Goal: Download file/media

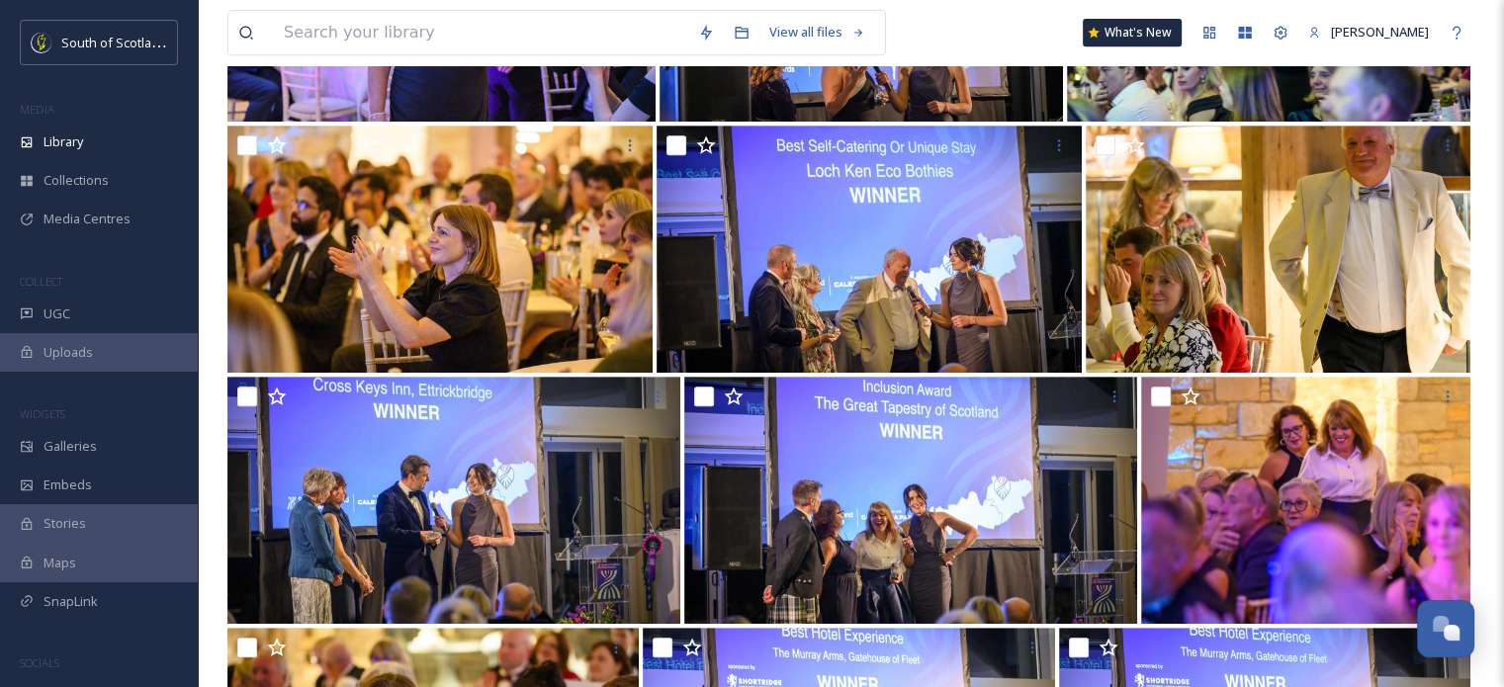
scroll to position [791, 0]
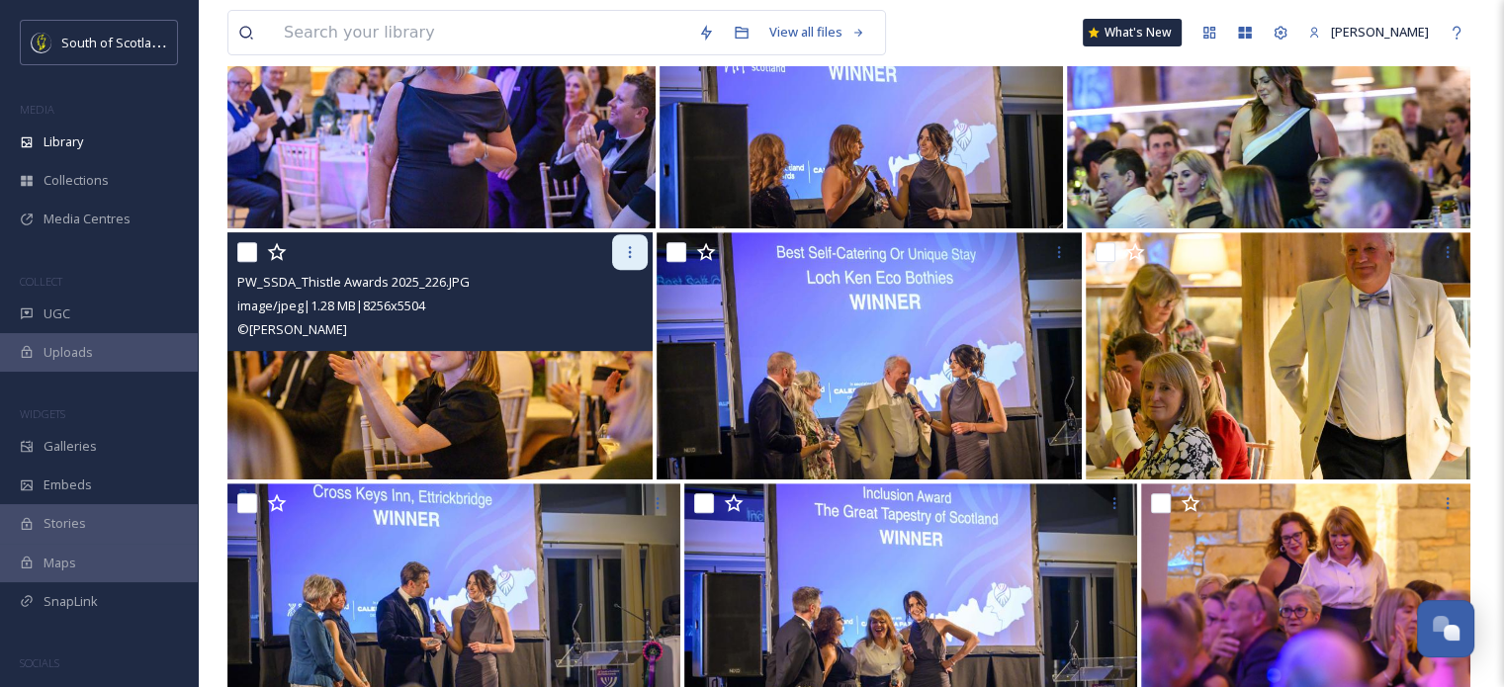
click at [630, 255] on icon at bounding box center [630, 252] width 16 height 16
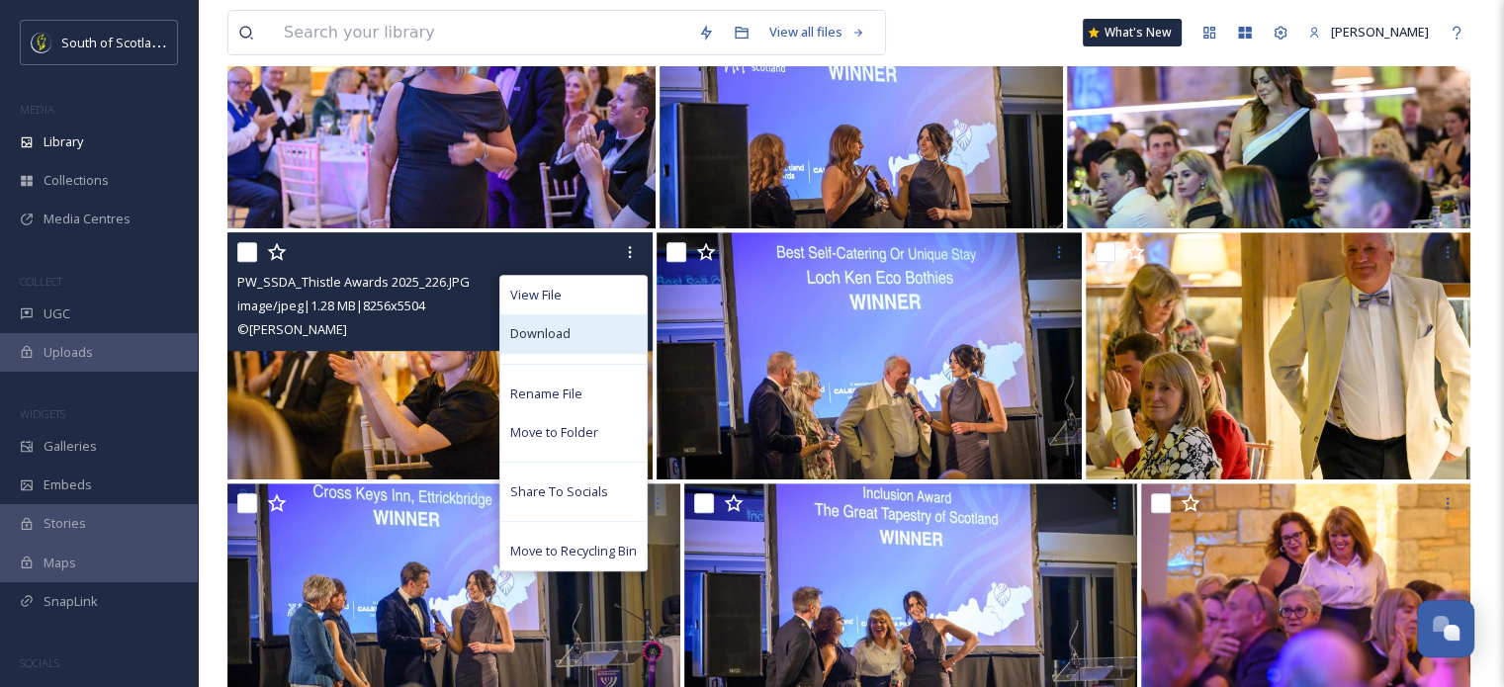
click at [581, 342] on div "Download" at bounding box center [573, 333] width 146 height 39
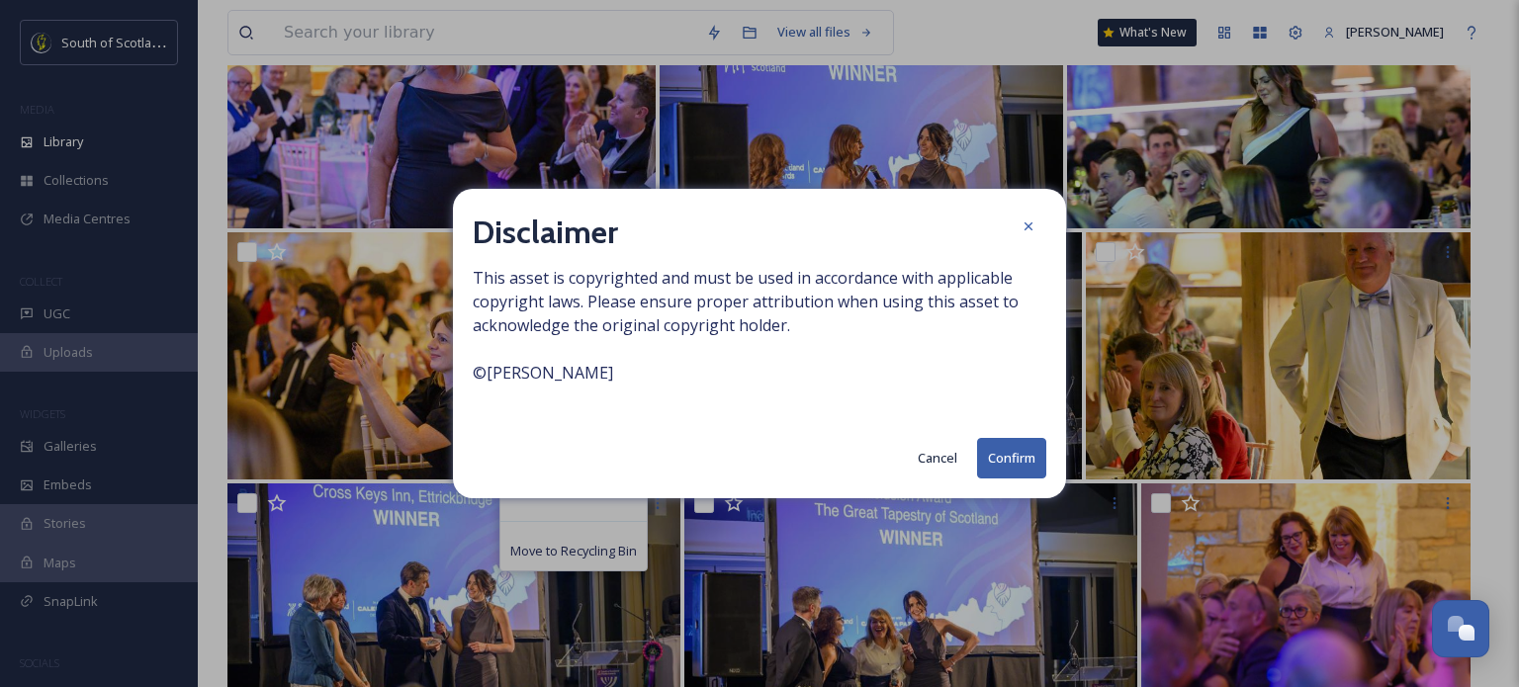
click at [1040, 466] on button "Confirm" at bounding box center [1011, 458] width 69 height 41
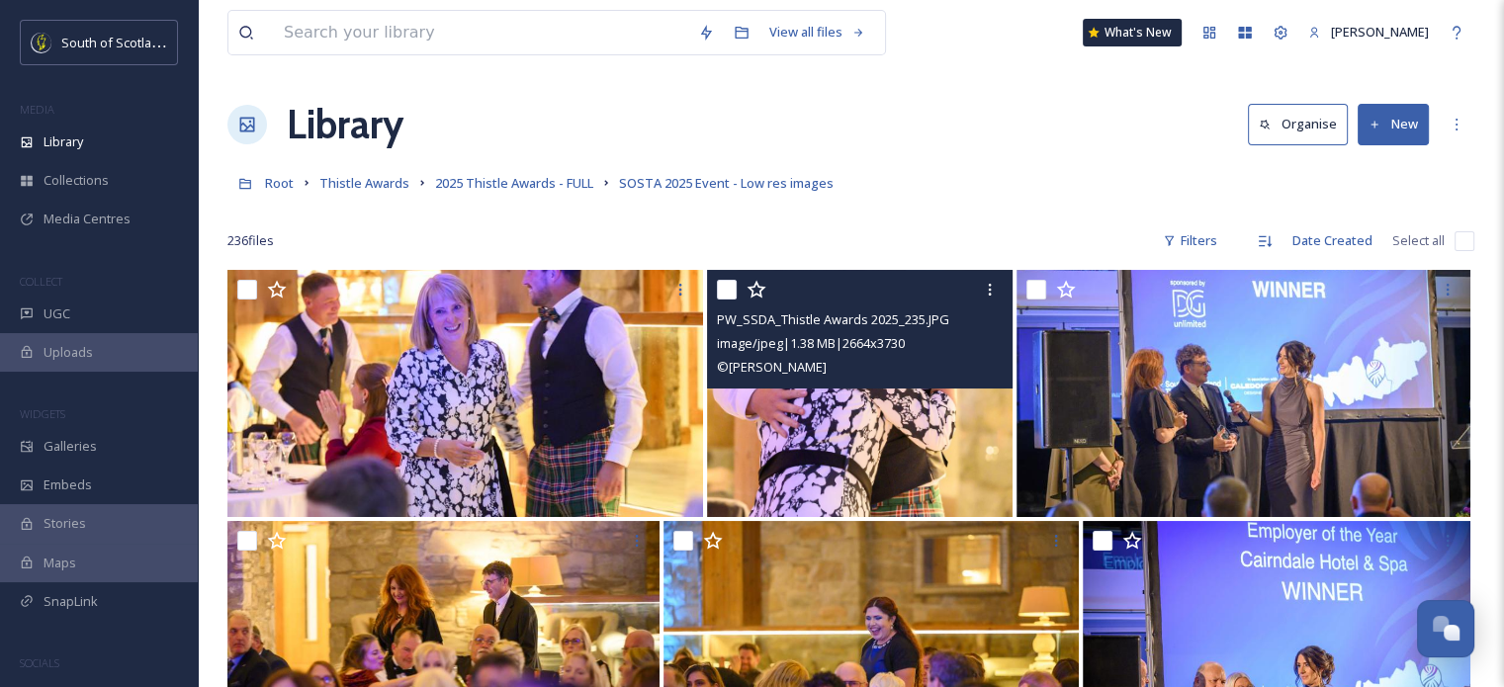
scroll to position [198, 0]
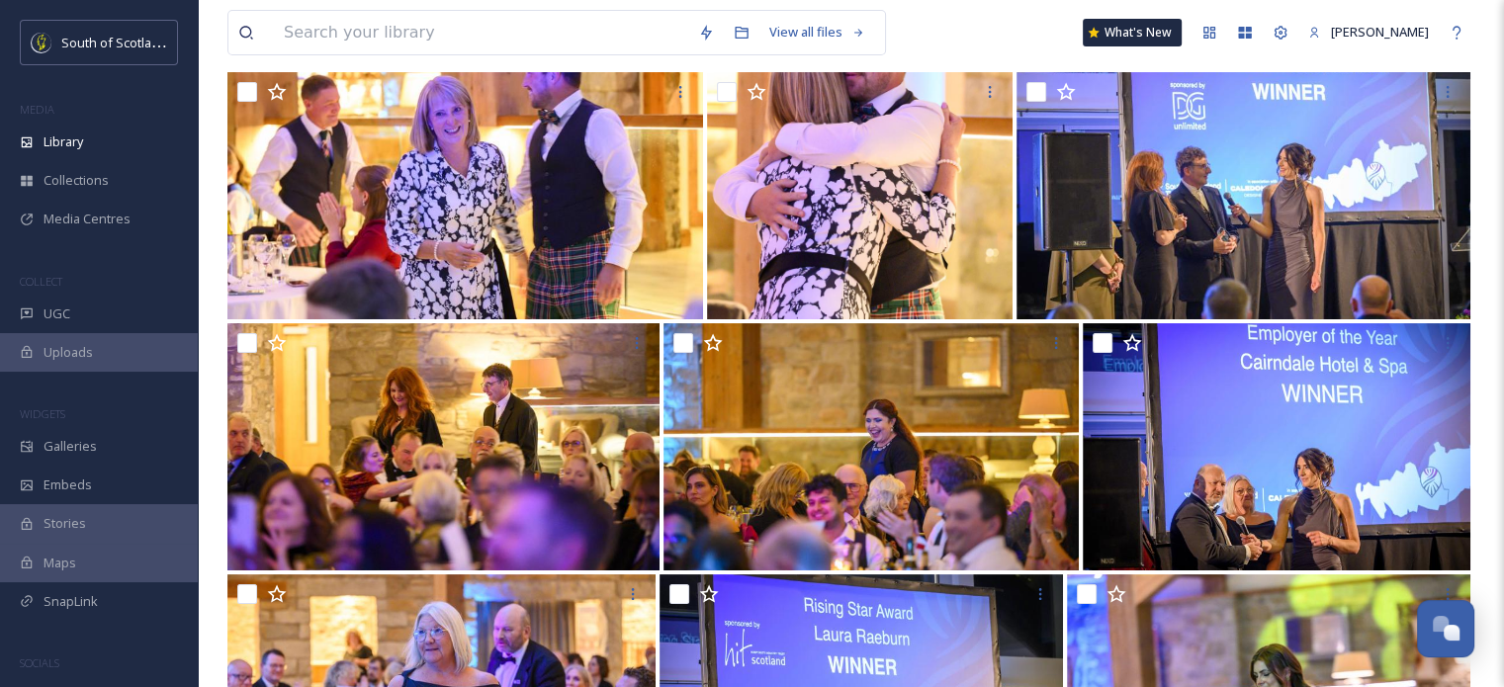
click at [927, 29] on div "View all files What's New [PERSON_NAME]" at bounding box center [850, 32] width 1247 height 65
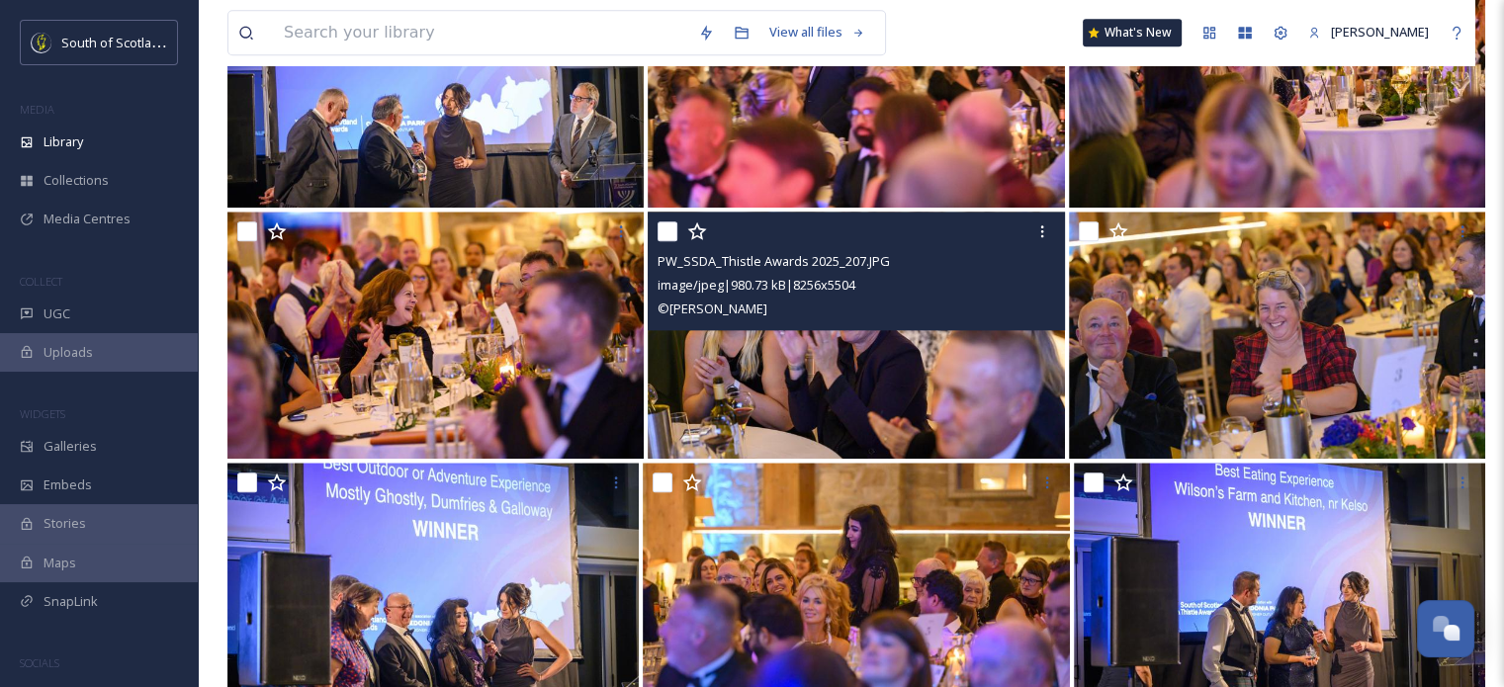
scroll to position [2274, 0]
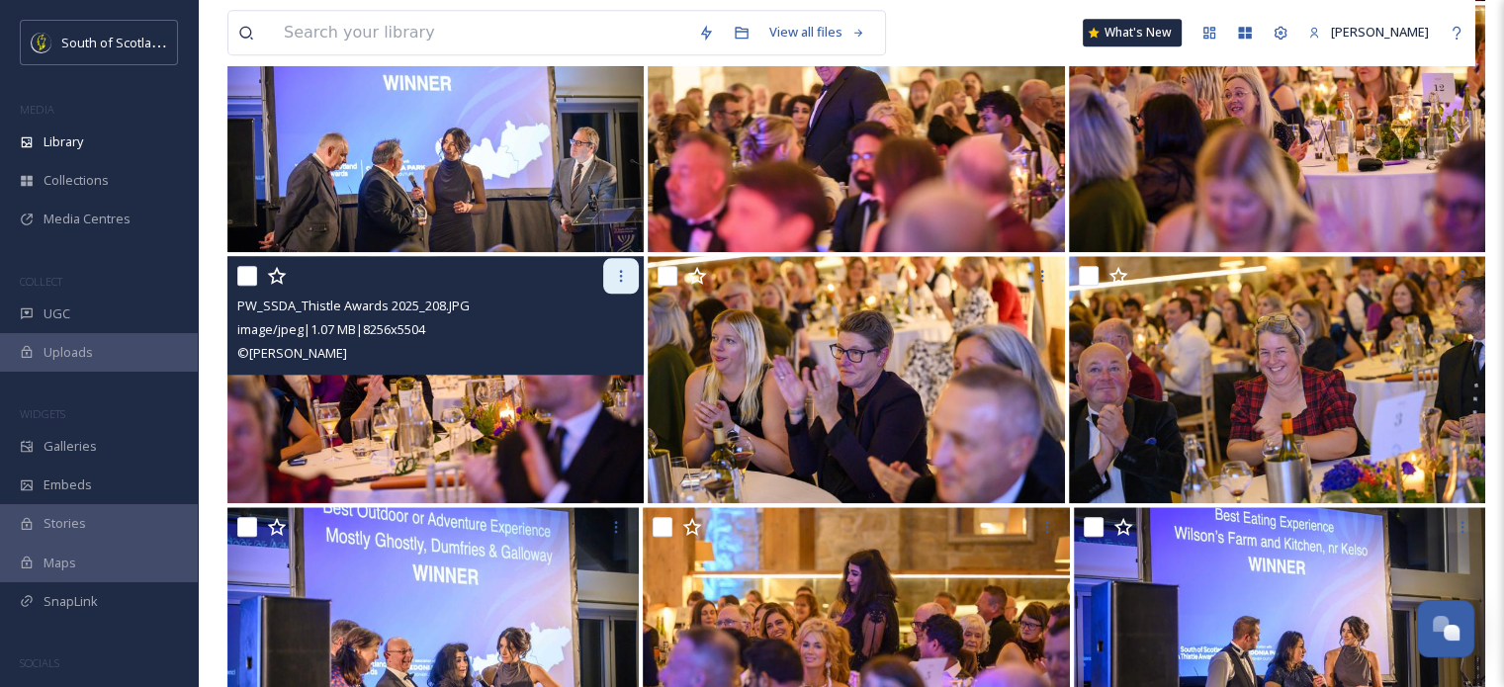
click at [621, 282] on icon at bounding box center [621, 276] width 16 height 16
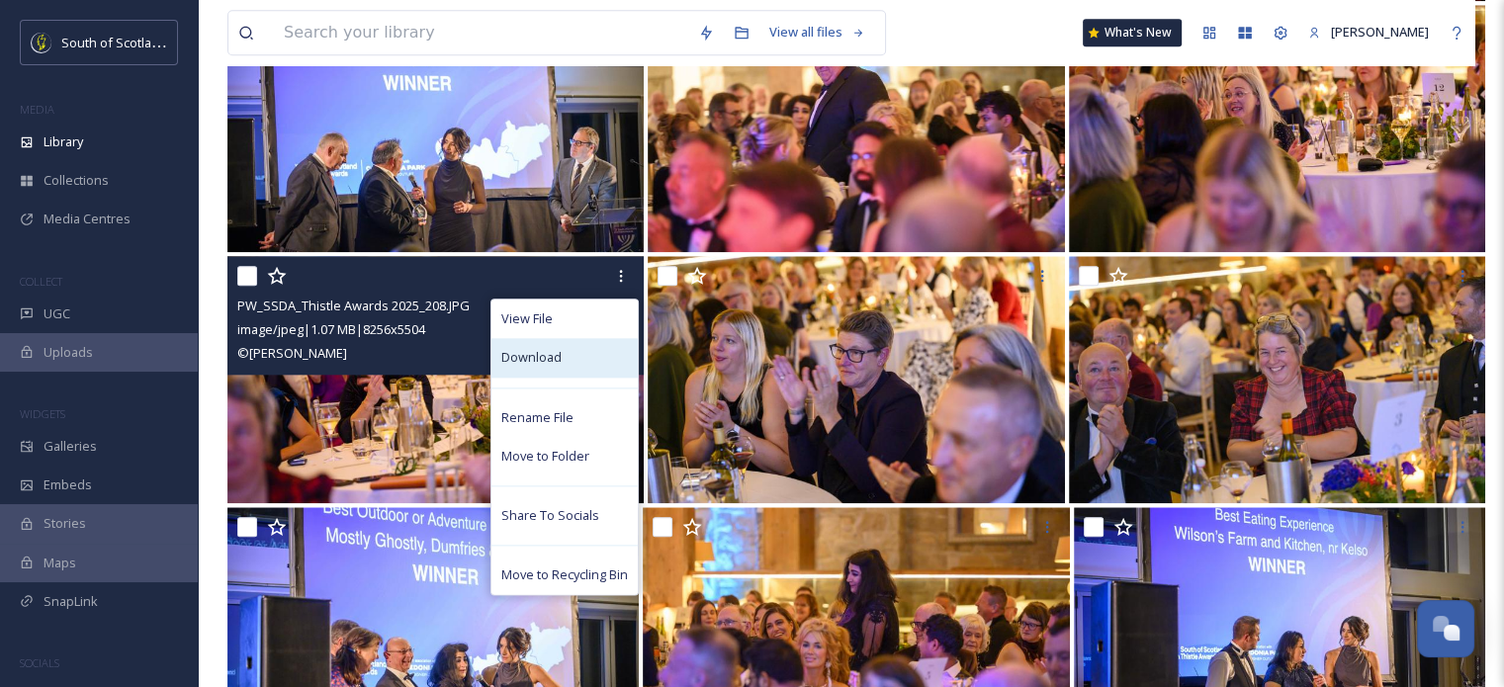
click at [549, 352] on span "Download" at bounding box center [531, 357] width 60 height 19
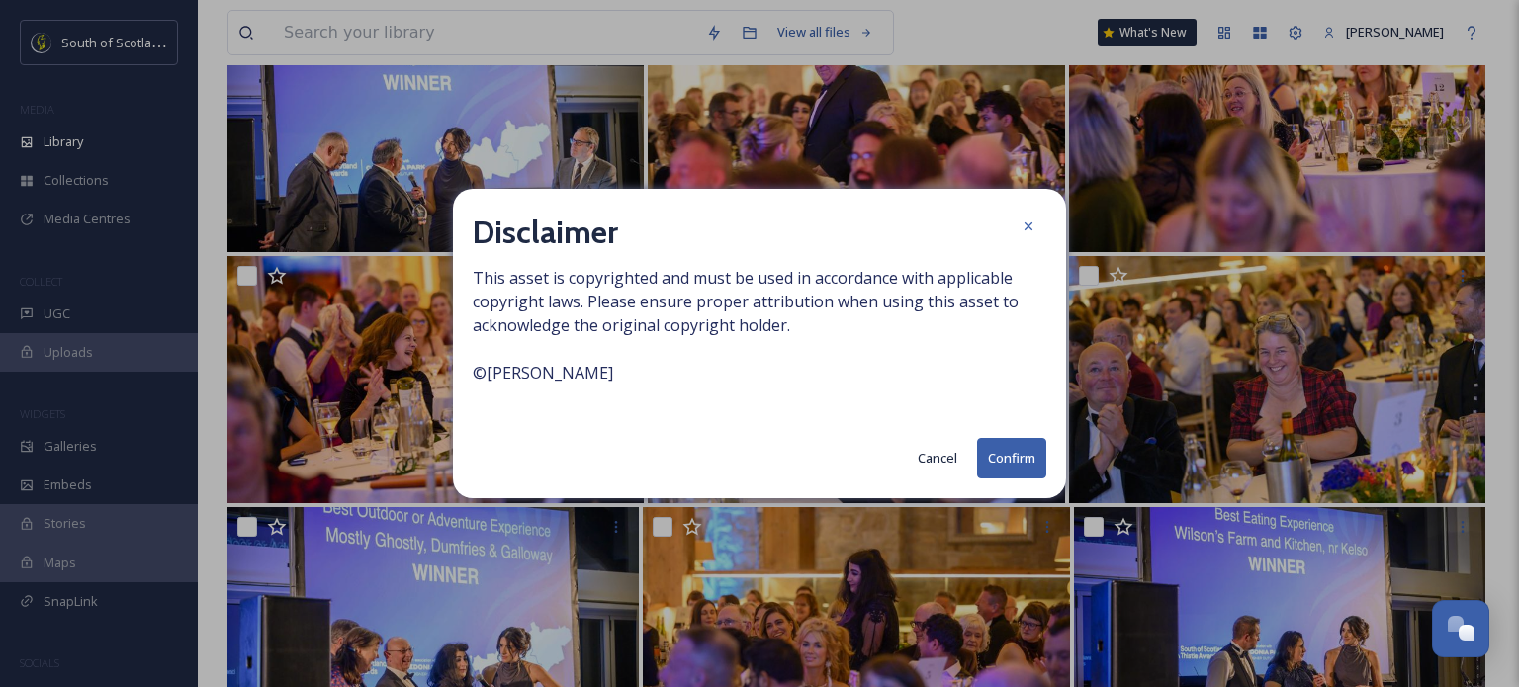
click at [1008, 469] on button "Confirm" at bounding box center [1011, 458] width 69 height 41
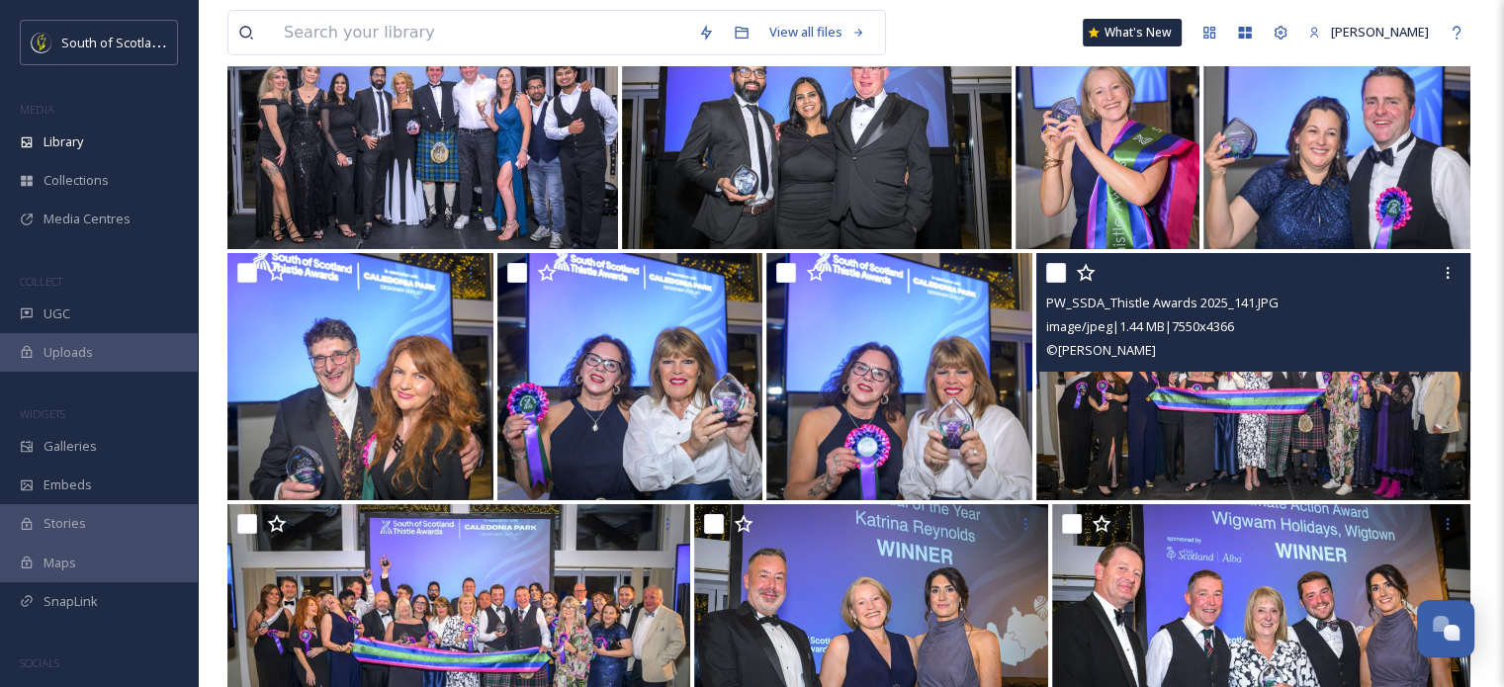
scroll to position [7453, 0]
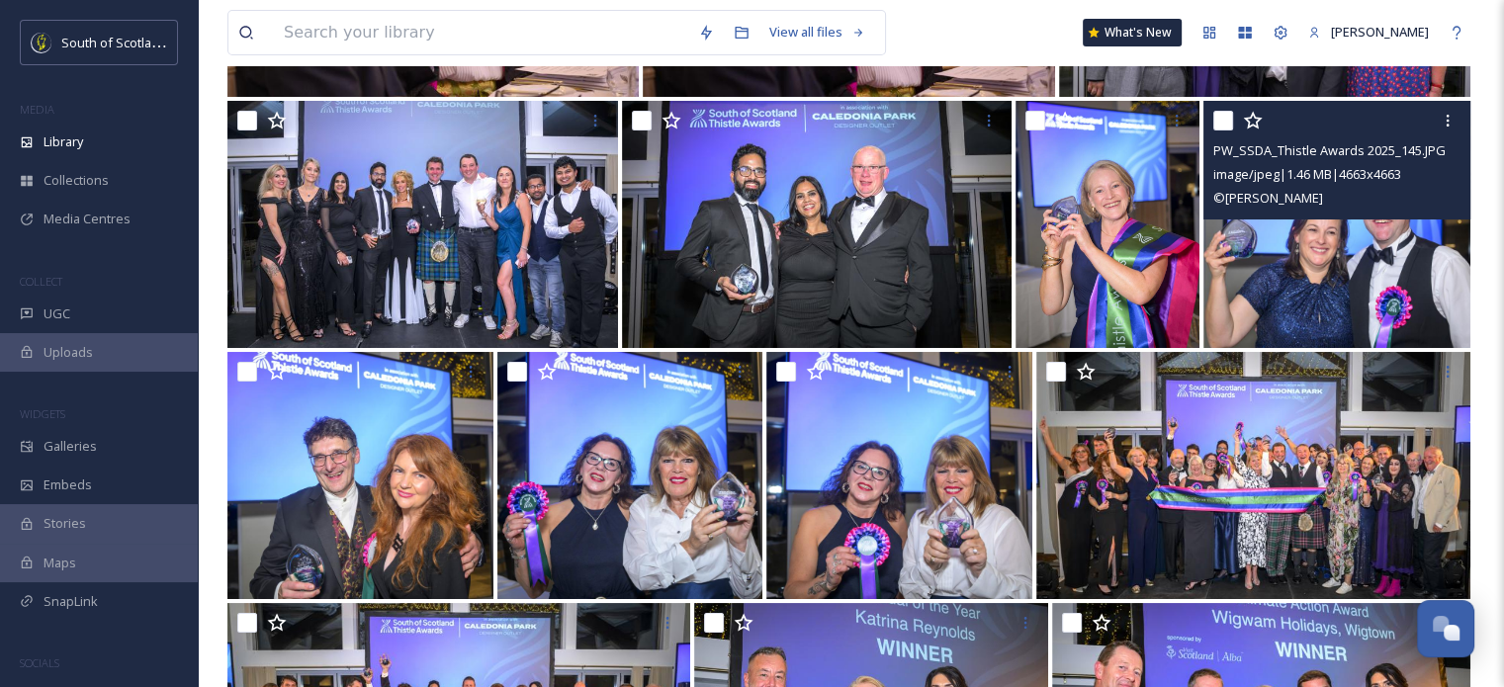
click at [1398, 267] on img at bounding box center [1336, 224] width 267 height 247
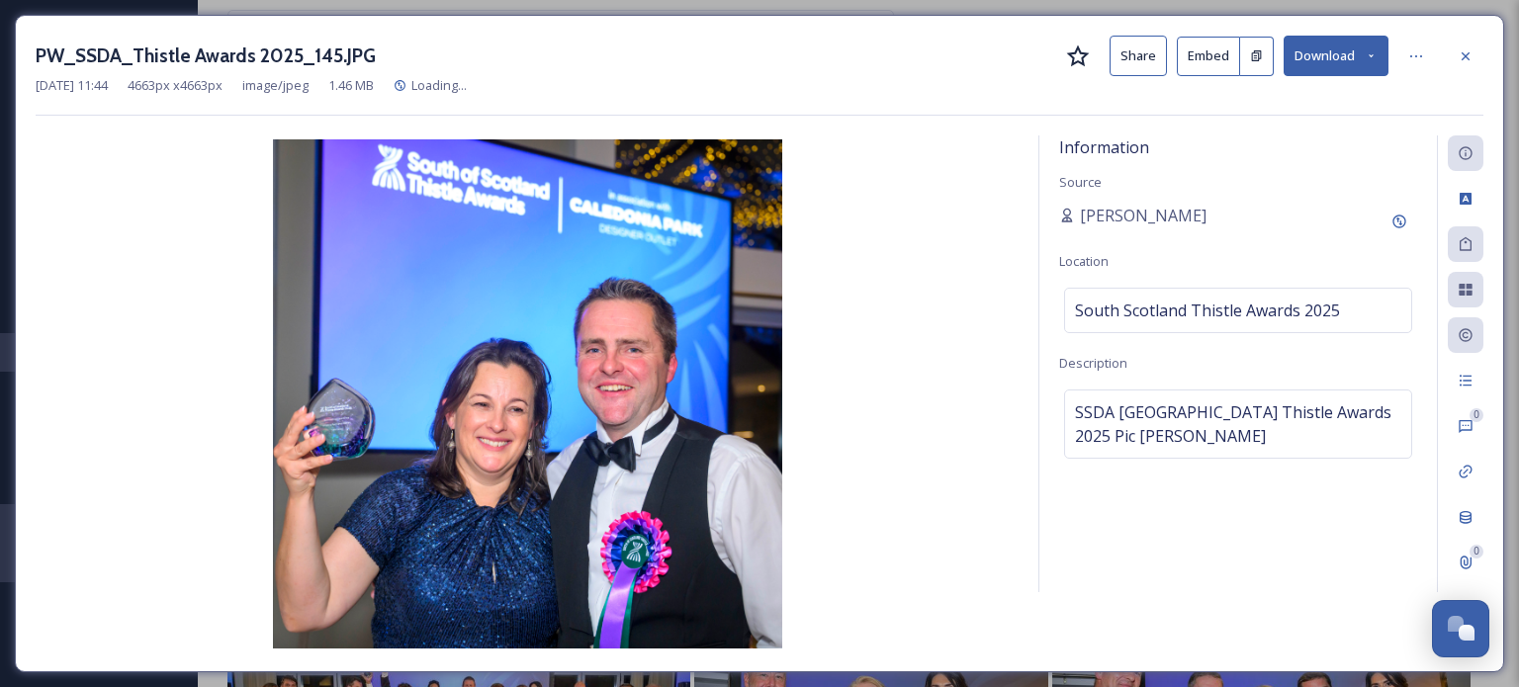
click at [1357, 55] on button "Download" at bounding box center [1336, 56] width 105 height 41
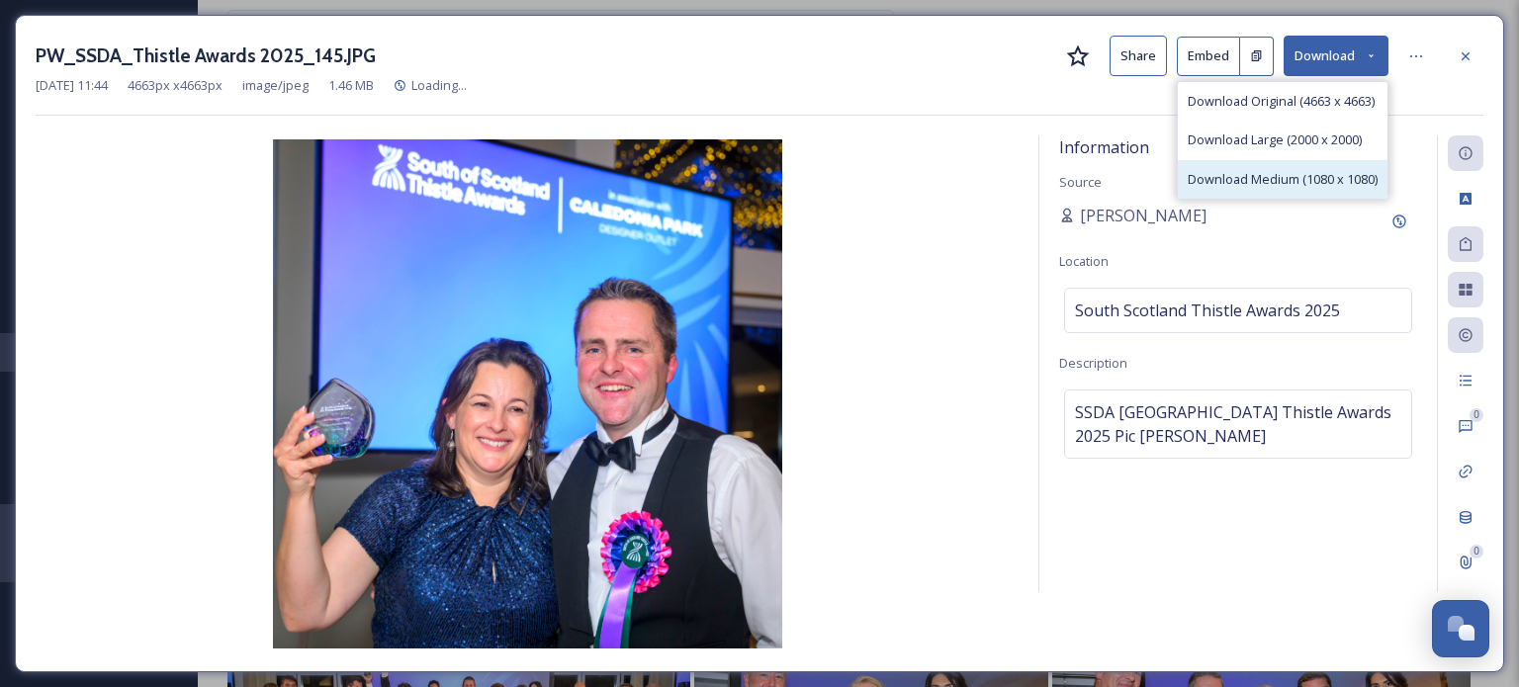
click at [1269, 179] on span "Download Medium (1080 x 1080)" at bounding box center [1283, 179] width 190 height 19
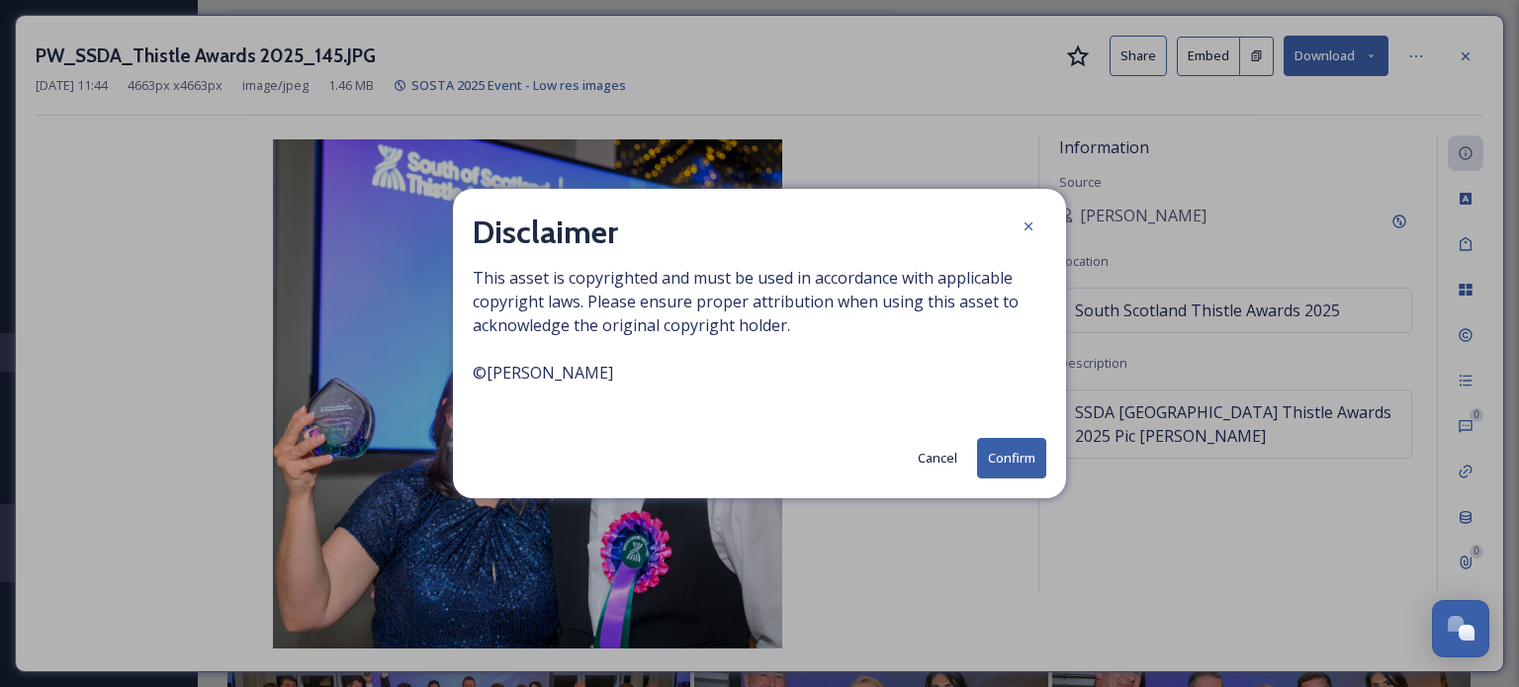
click at [1022, 454] on button "Confirm" at bounding box center [1011, 458] width 69 height 41
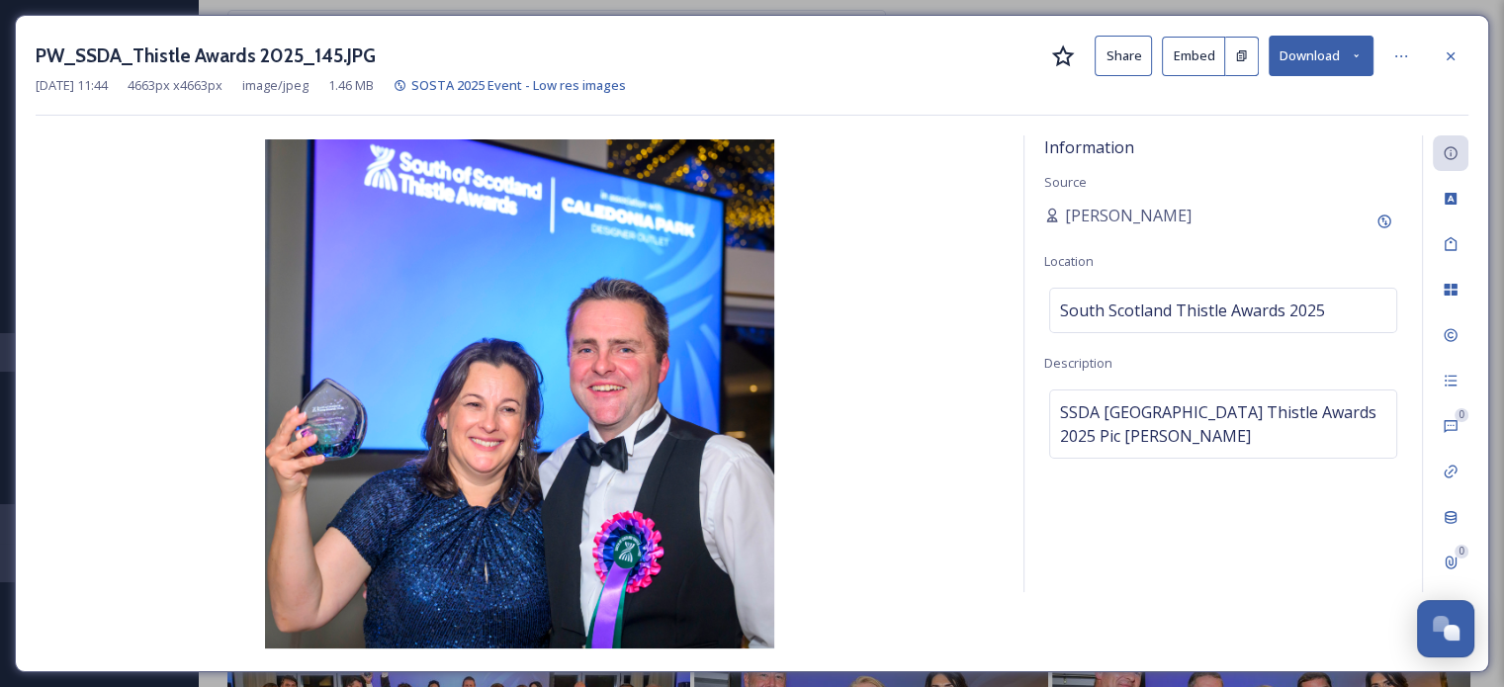
drag, startPoint x: 1012, startPoint y: 62, endPoint x: 1117, endPoint y: 33, distance: 109.9
click at [1012, 62] on div "PW_SSDA_Thistle Awards 2025_145.JPG Share Embed Download" at bounding box center [752, 56] width 1433 height 41
click at [1454, 48] on icon at bounding box center [1451, 56] width 16 height 16
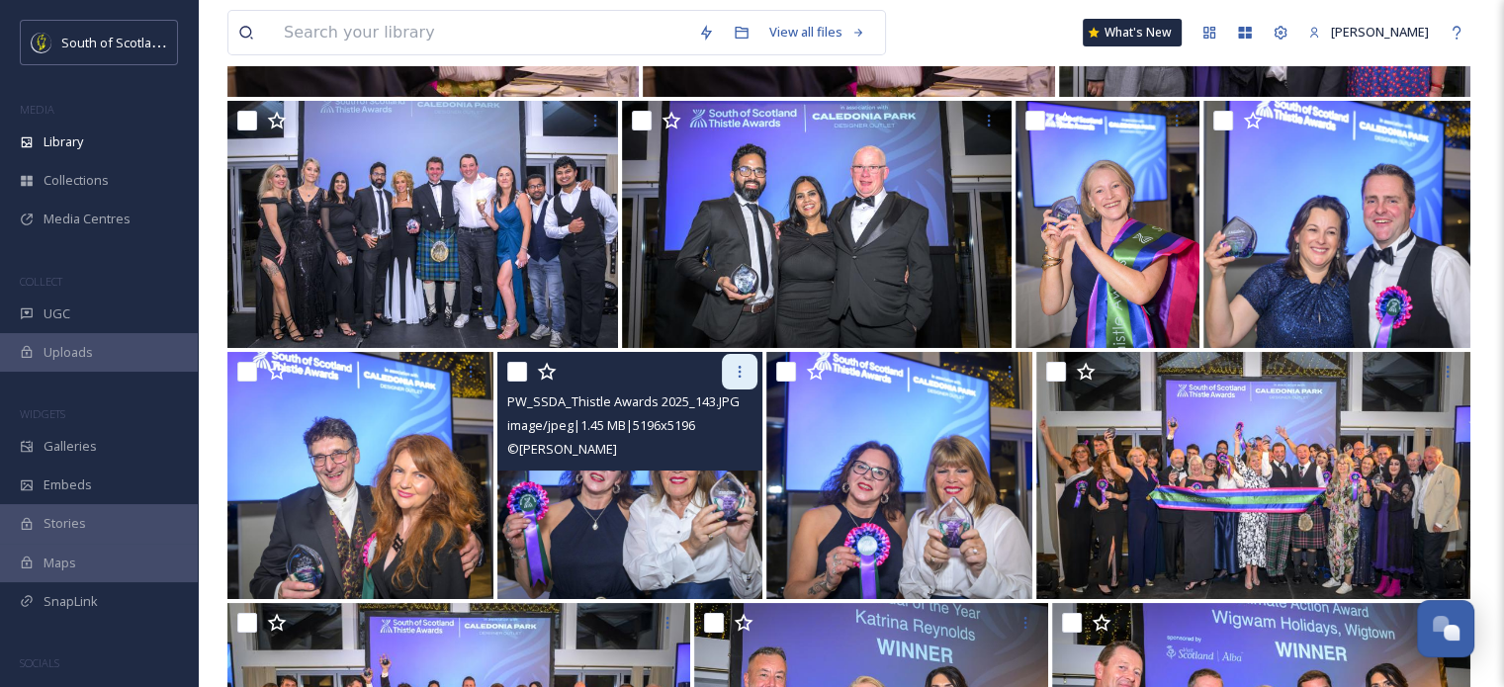
click at [735, 375] on icon at bounding box center [740, 372] width 16 height 16
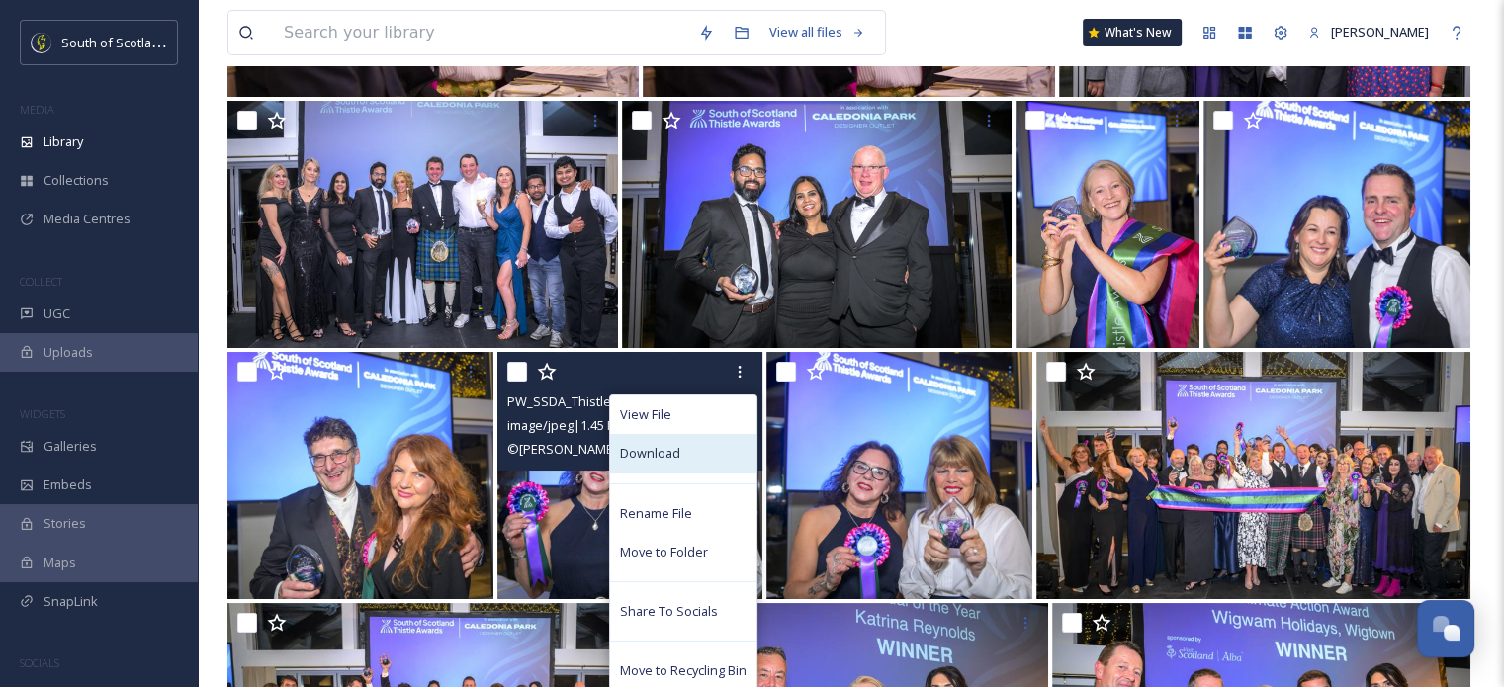
click at [700, 451] on div "Download" at bounding box center [683, 453] width 146 height 39
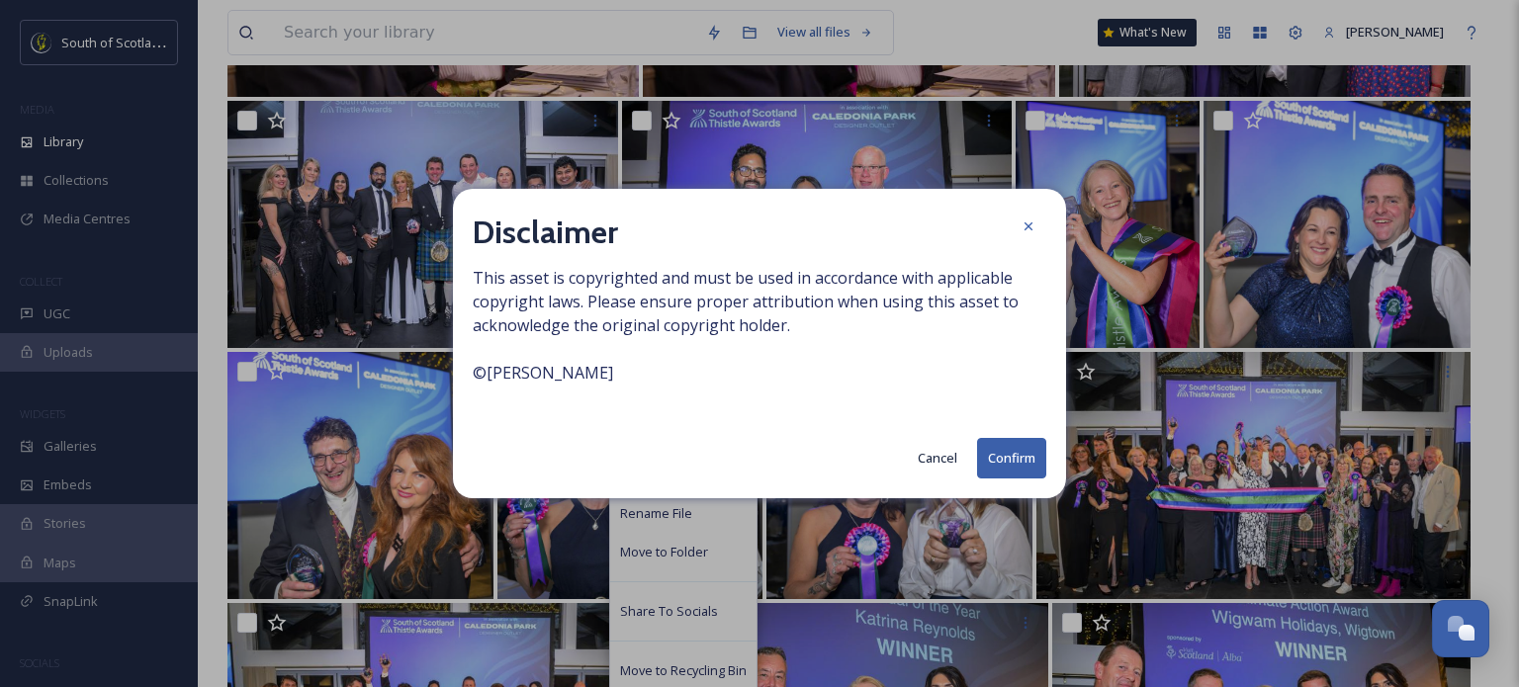
click at [995, 464] on button "Confirm" at bounding box center [1011, 458] width 69 height 41
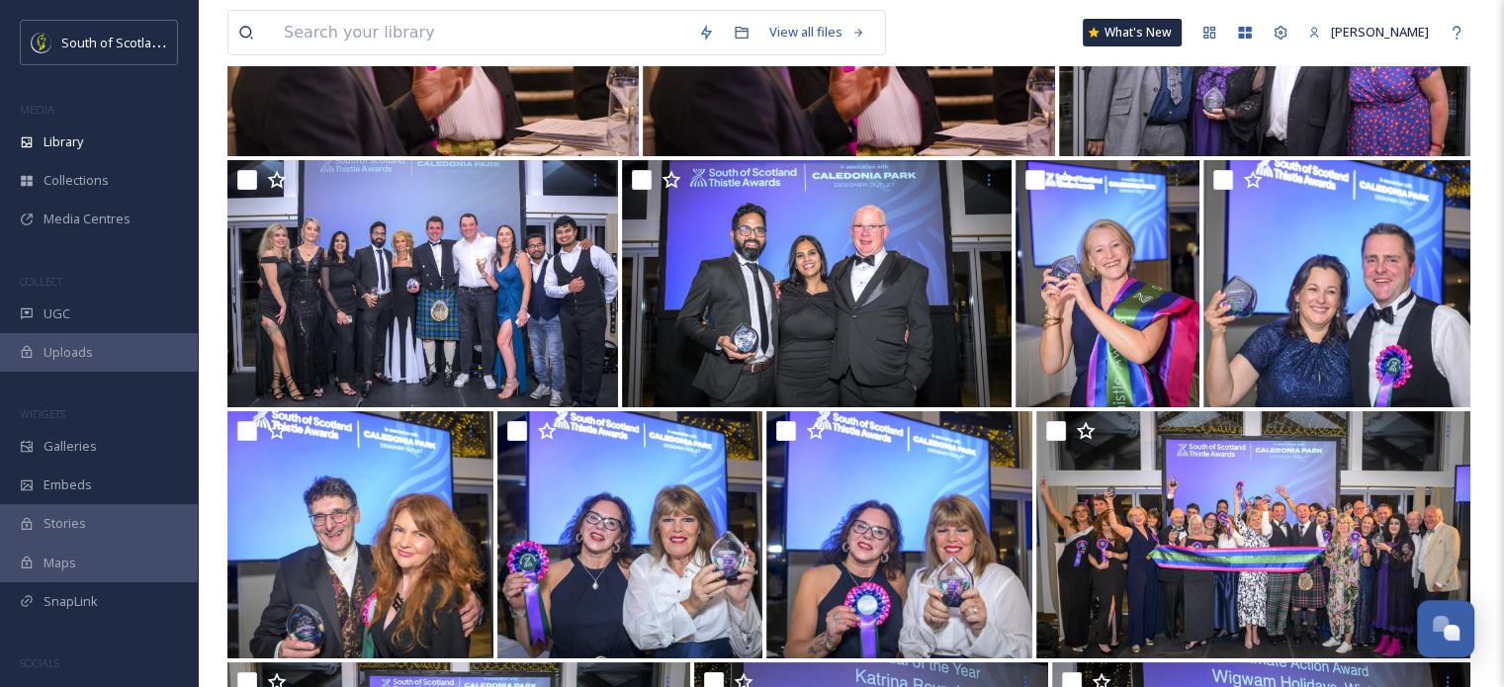
scroll to position [7354, 0]
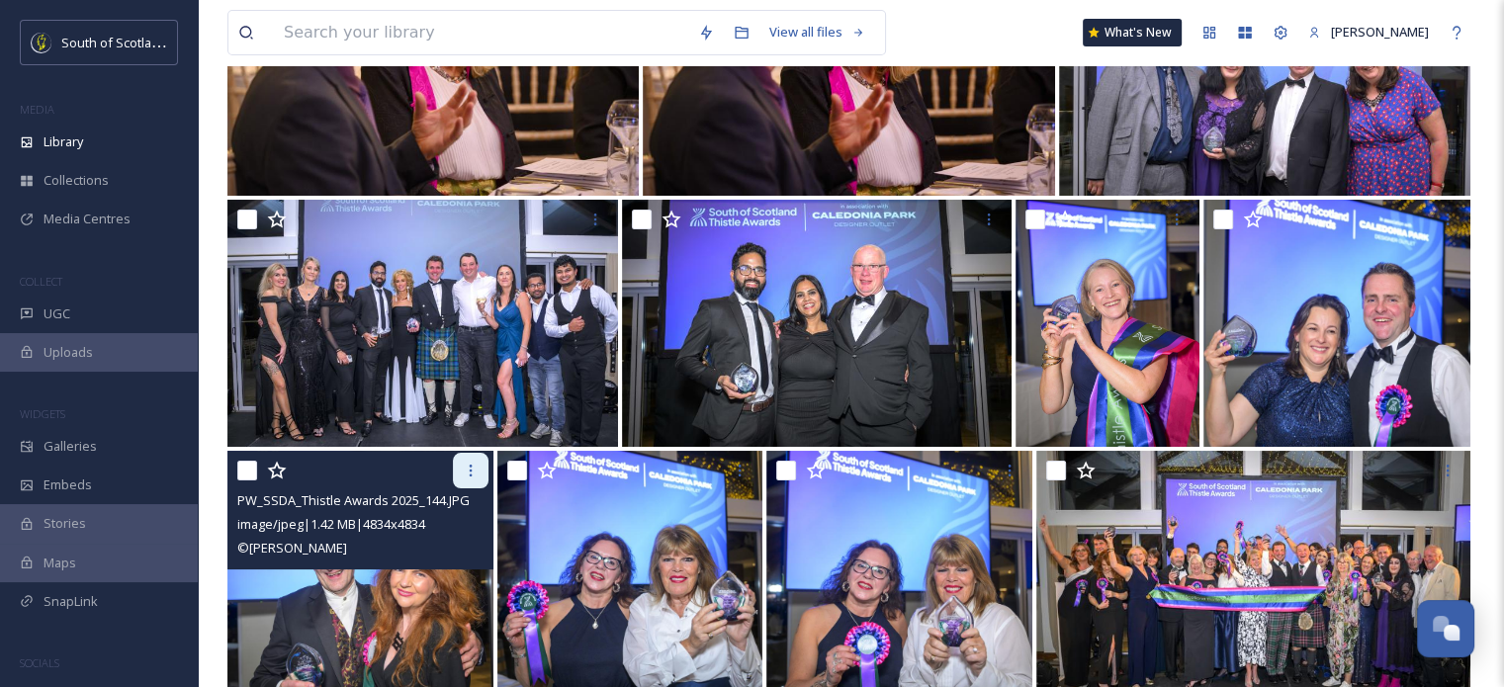
click at [480, 464] on div at bounding box center [471, 471] width 36 height 36
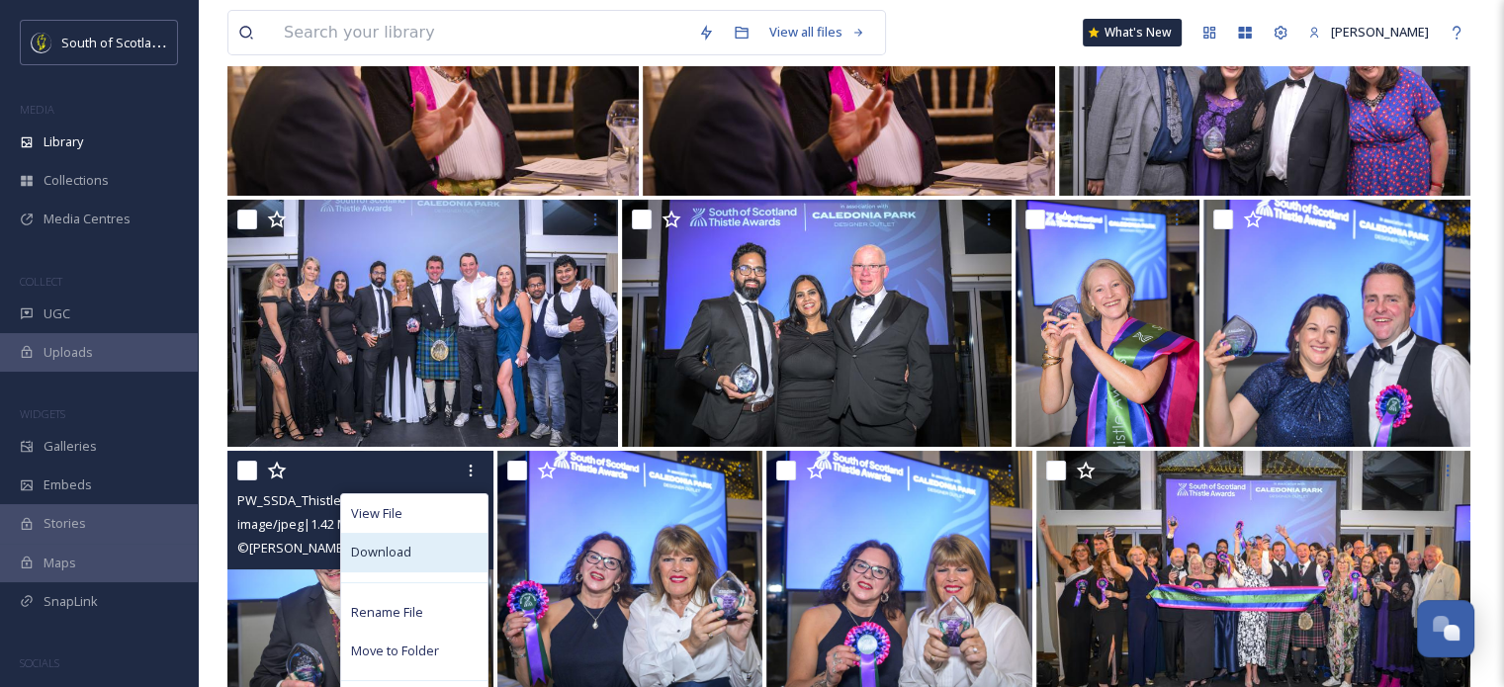
click at [429, 554] on div "Download" at bounding box center [414, 552] width 146 height 39
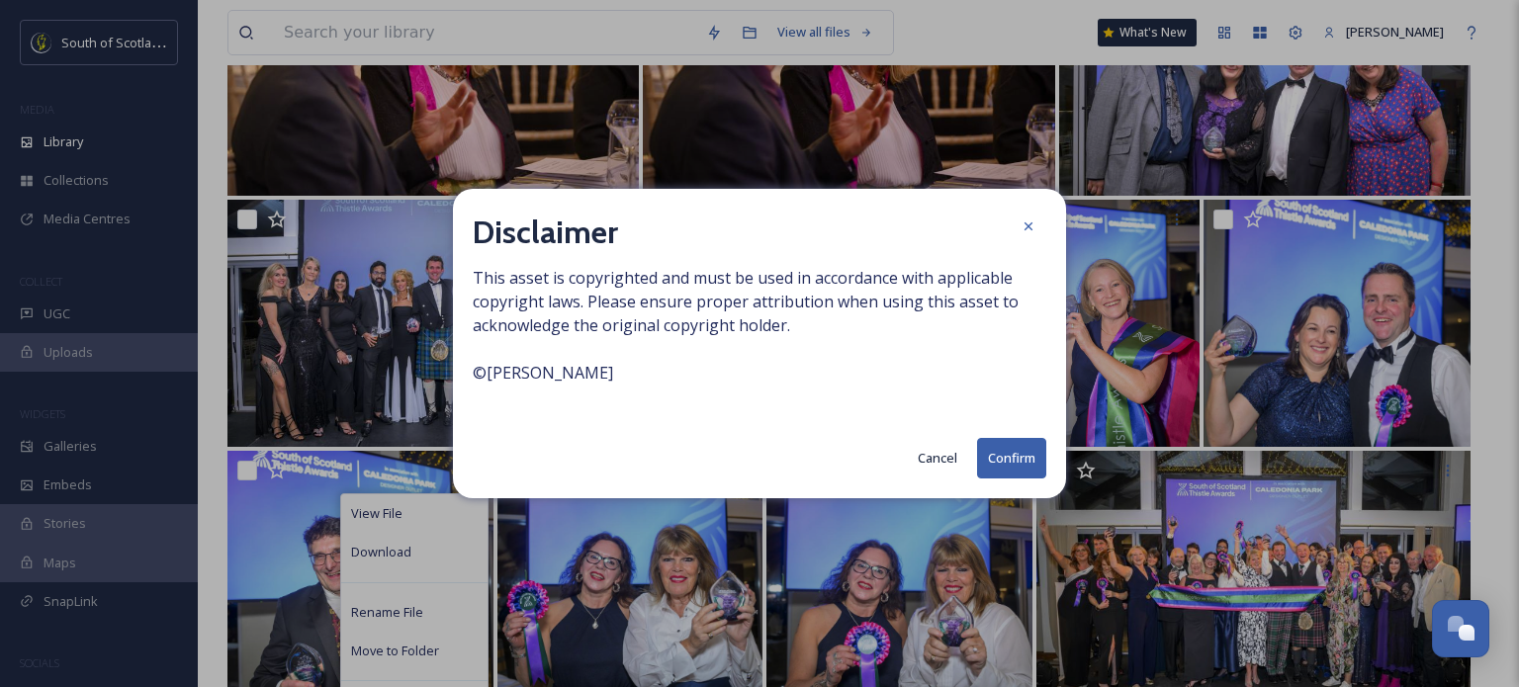
click at [1011, 452] on button "Confirm" at bounding box center [1011, 458] width 69 height 41
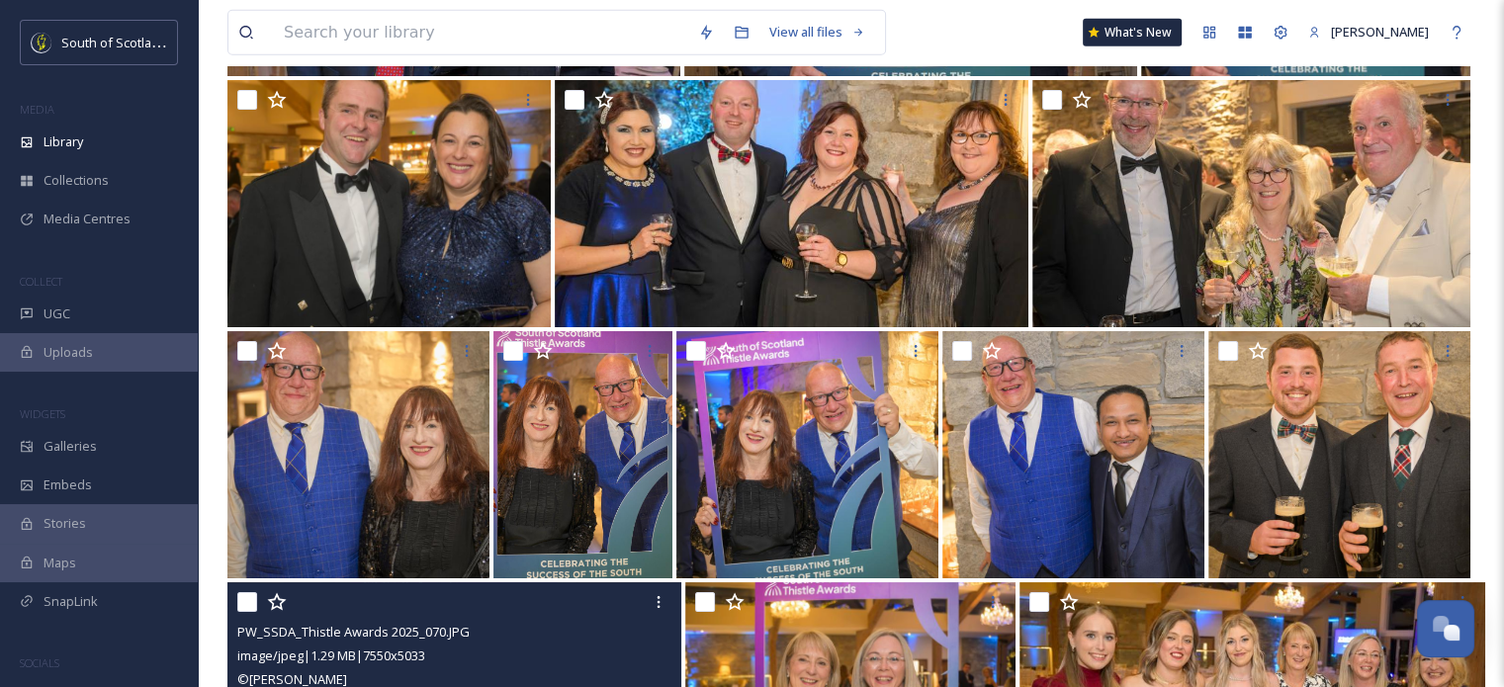
scroll to position [13152, 0]
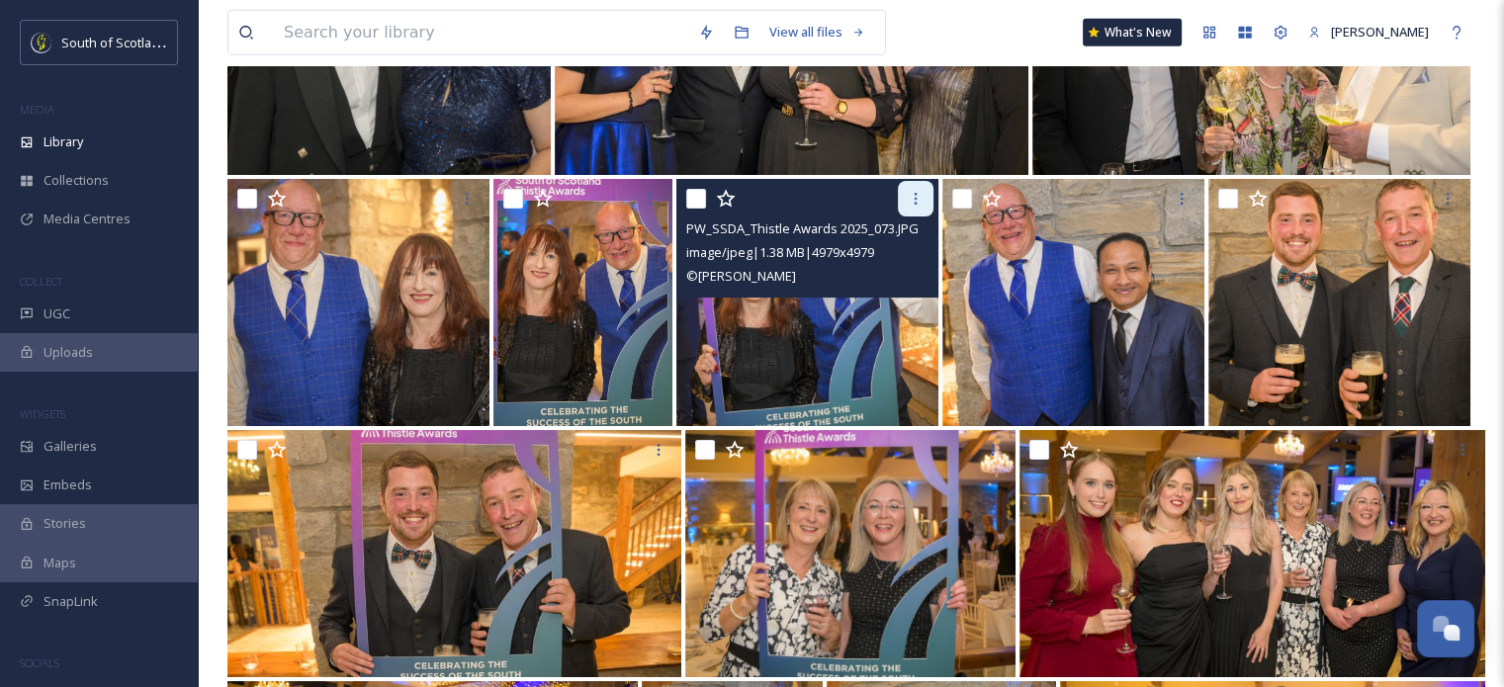
click at [914, 195] on icon at bounding box center [916, 199] width 16 height 16
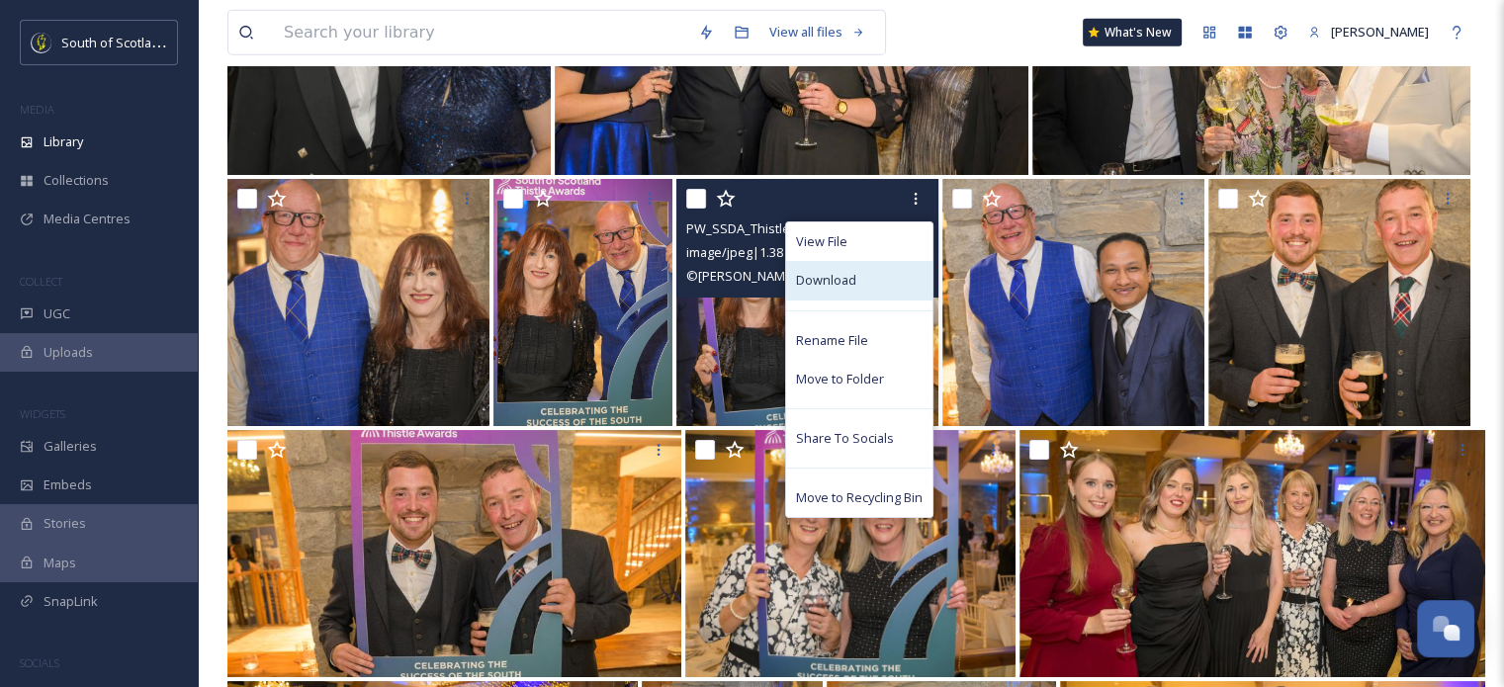
click at [858, 281] on div "Download" at bounding box center [859, 280] width 146 height 39
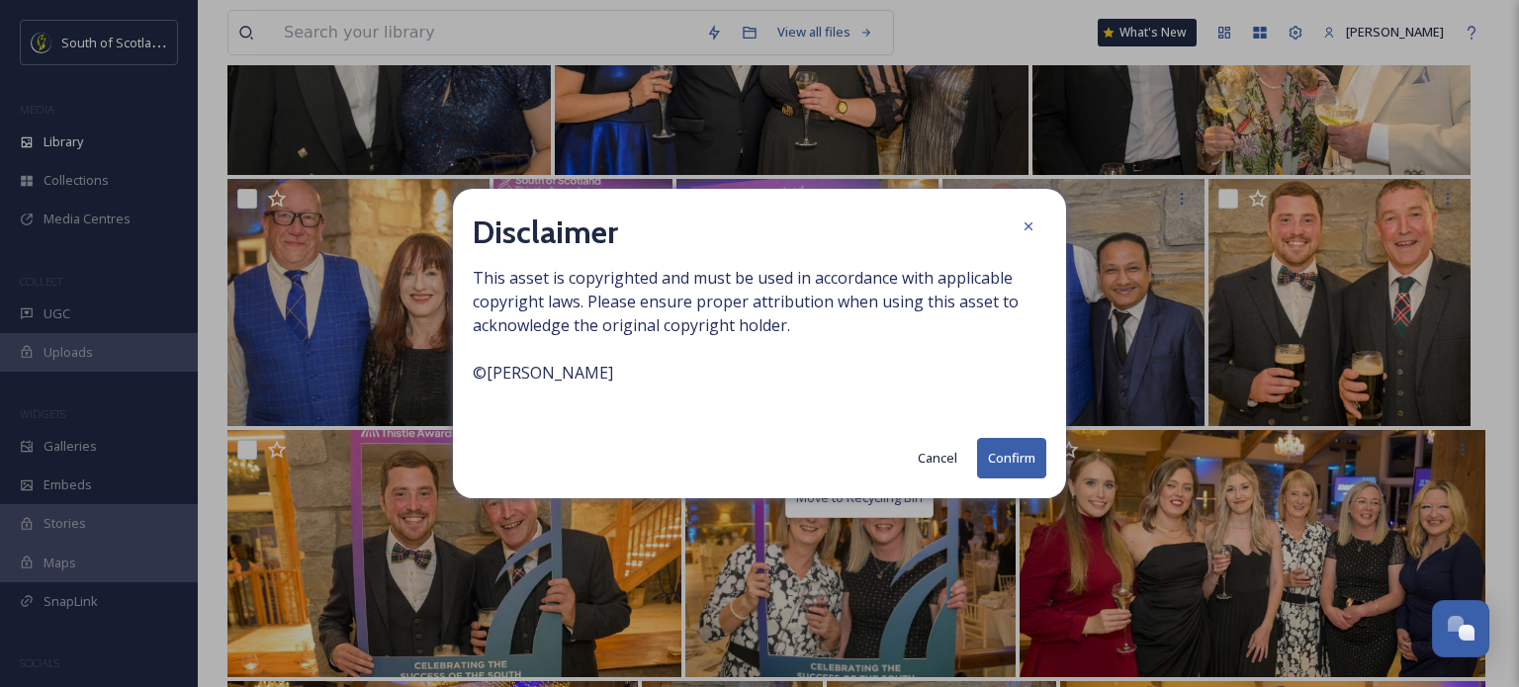
click at [992, 465] on button "Confirm" at bounding box center [1011, 458] width 69 height 41
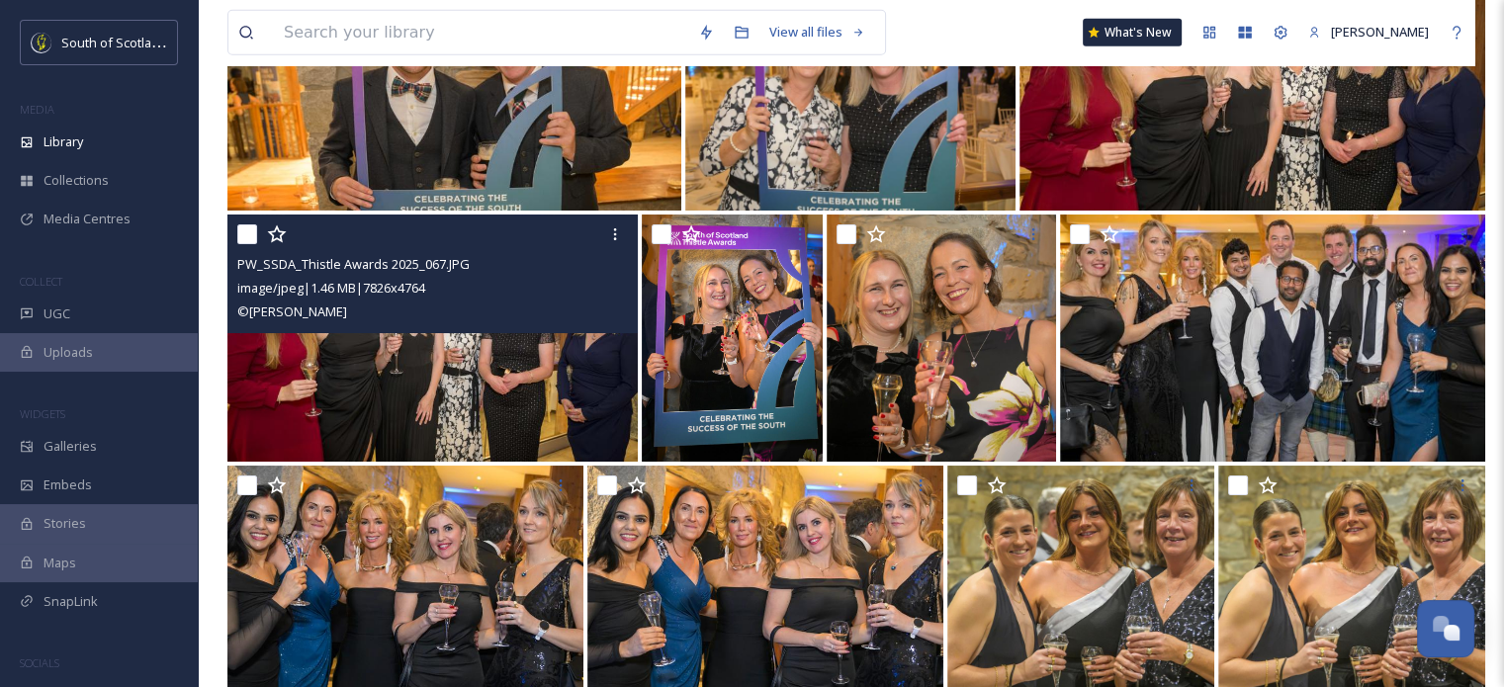
scroll to position [13745, 0]
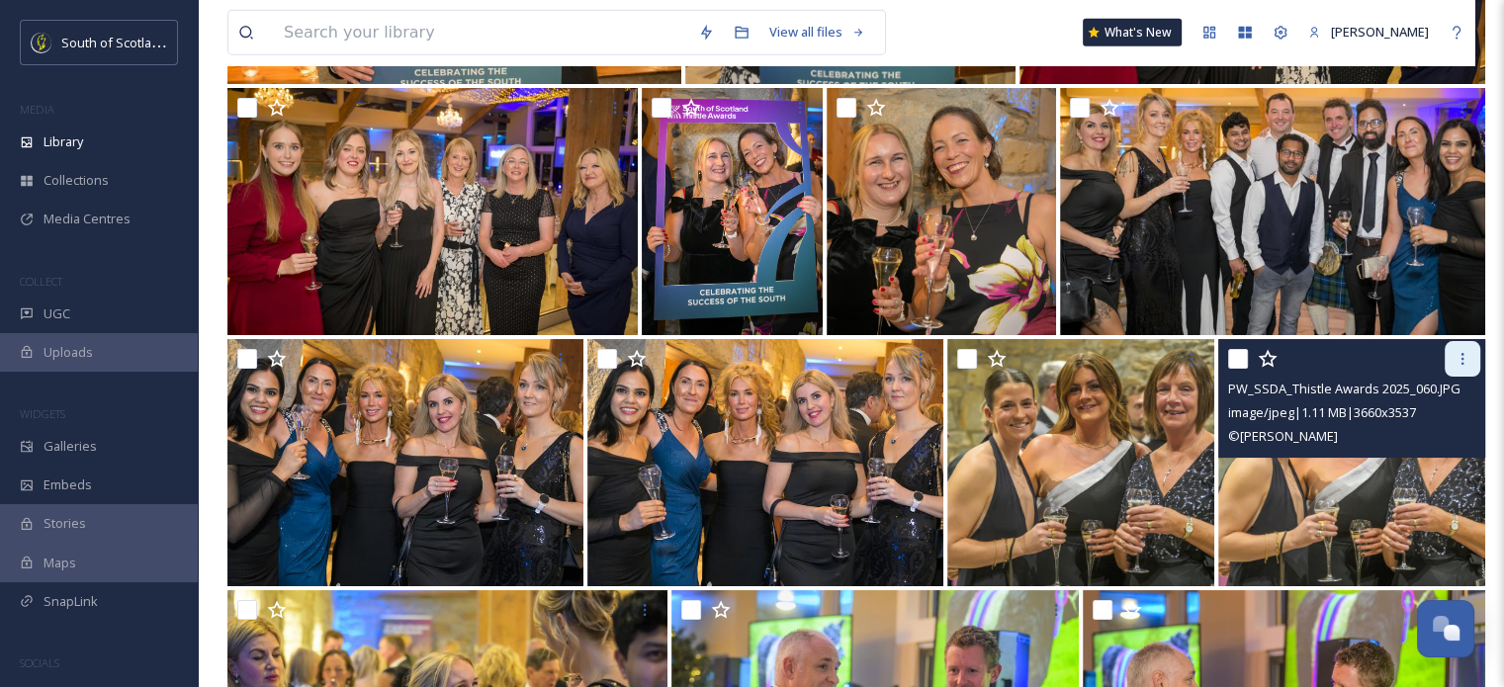
click at [1471, 350] on div at bounding box center [1463, 359] width 36 height 36
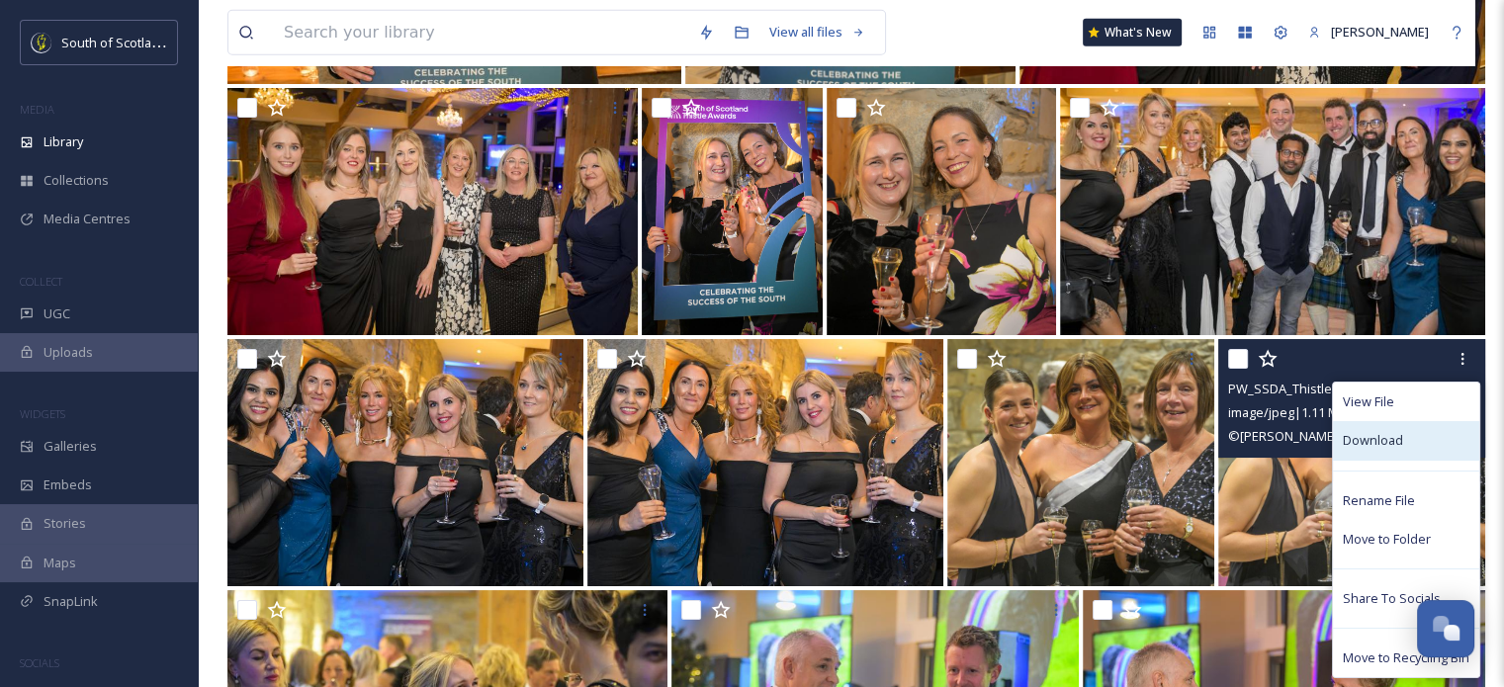
click at [1402, 438] on div "Download" at bounding box center [1406, 440] width 146 height 39
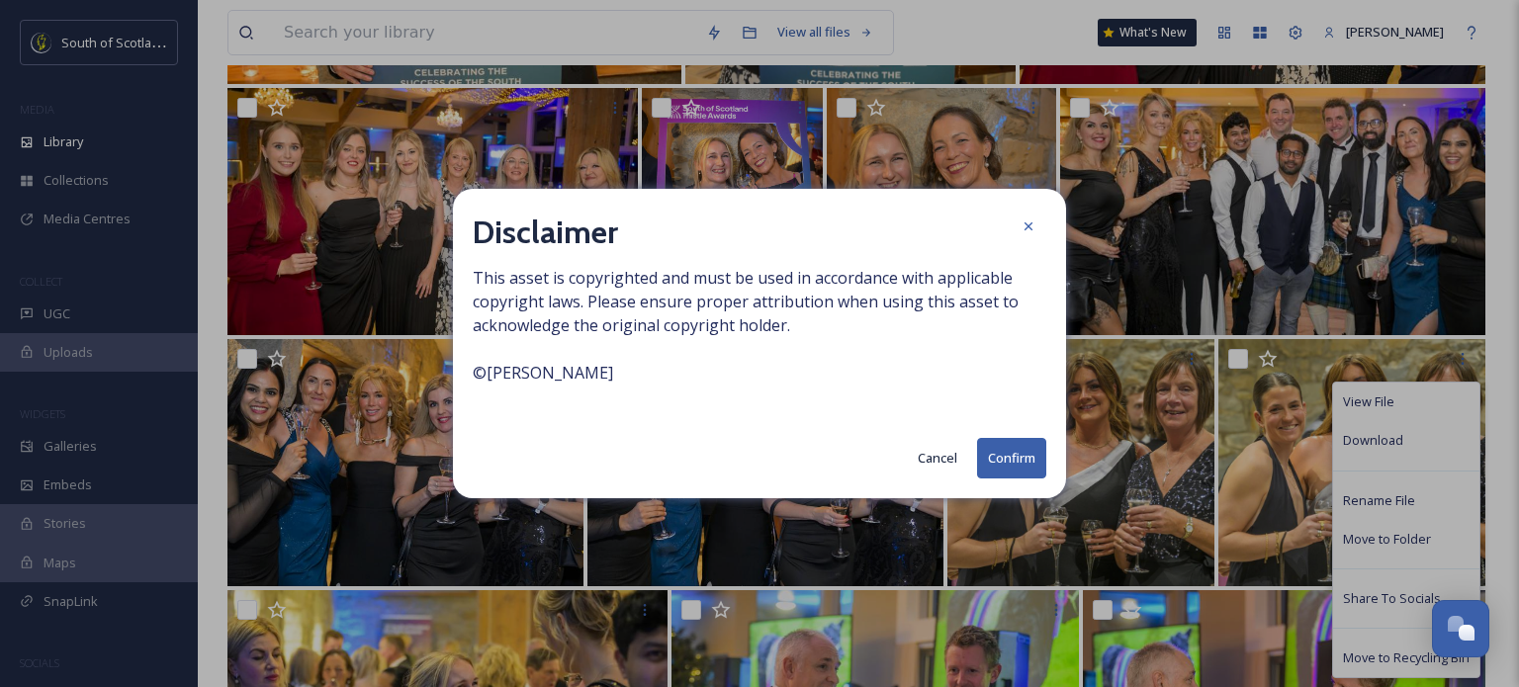
click at [1021, 451] on button "Confirm" at bounding box center [1011, 458] width 69 height 41
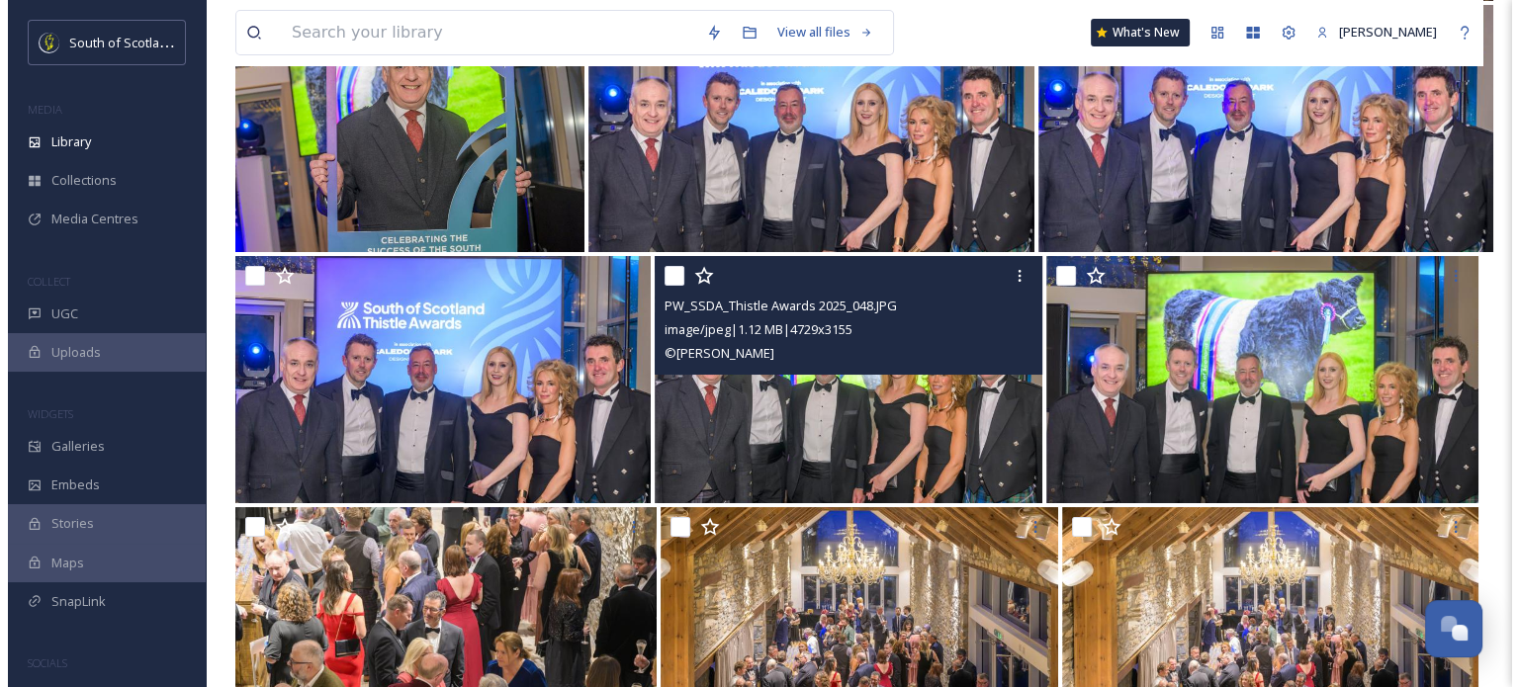
scroll to position [15031, 0]
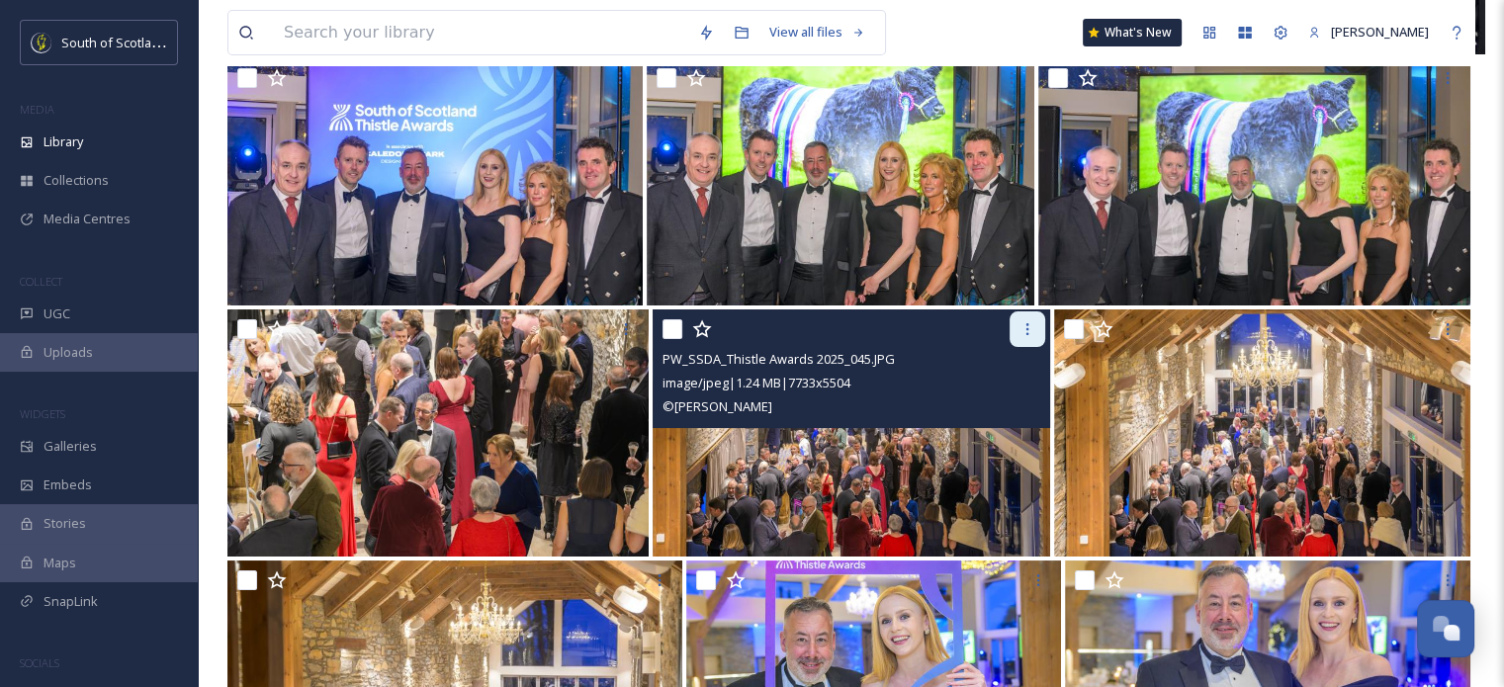
click at [1024, 327] on icon at bounding box center [1028, 329] width 16 height 16
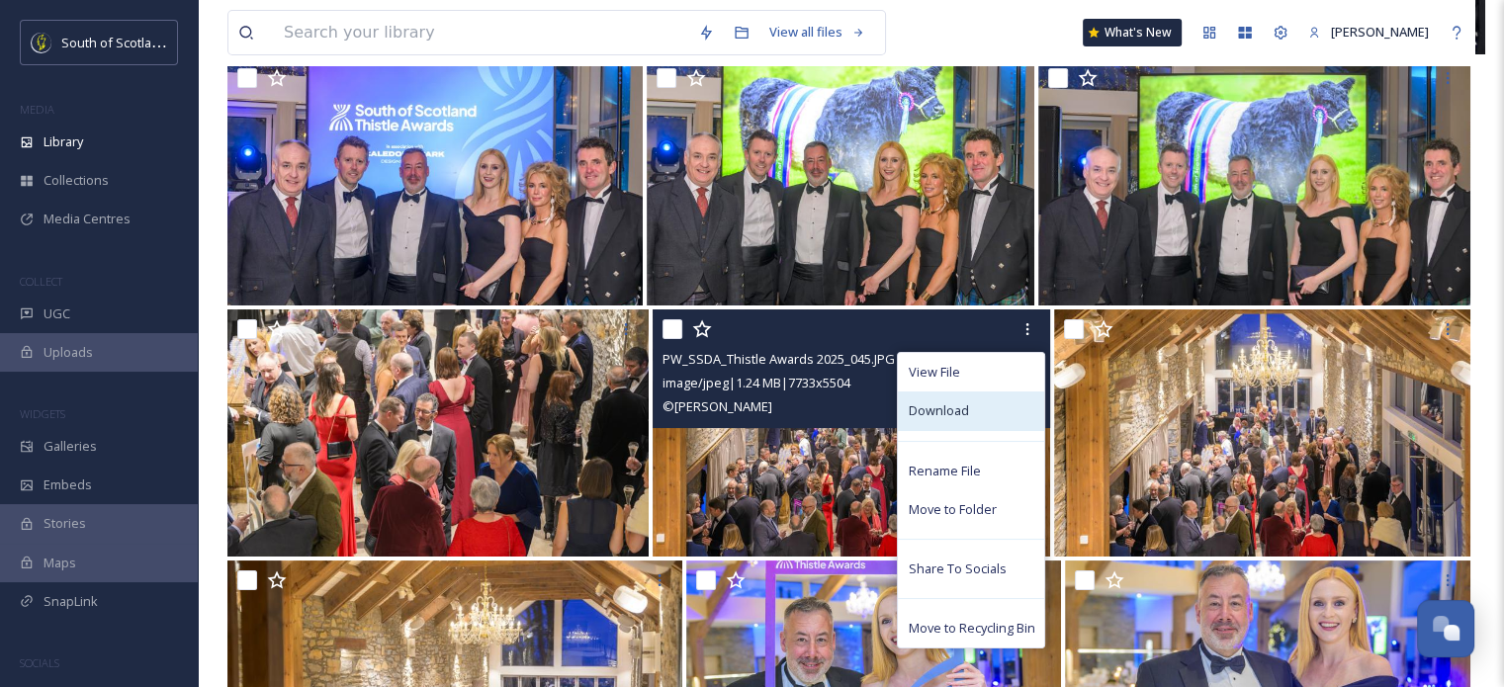
click at [962, 406] on span "Download" at bounding box center [938, 410] width 60 height 19
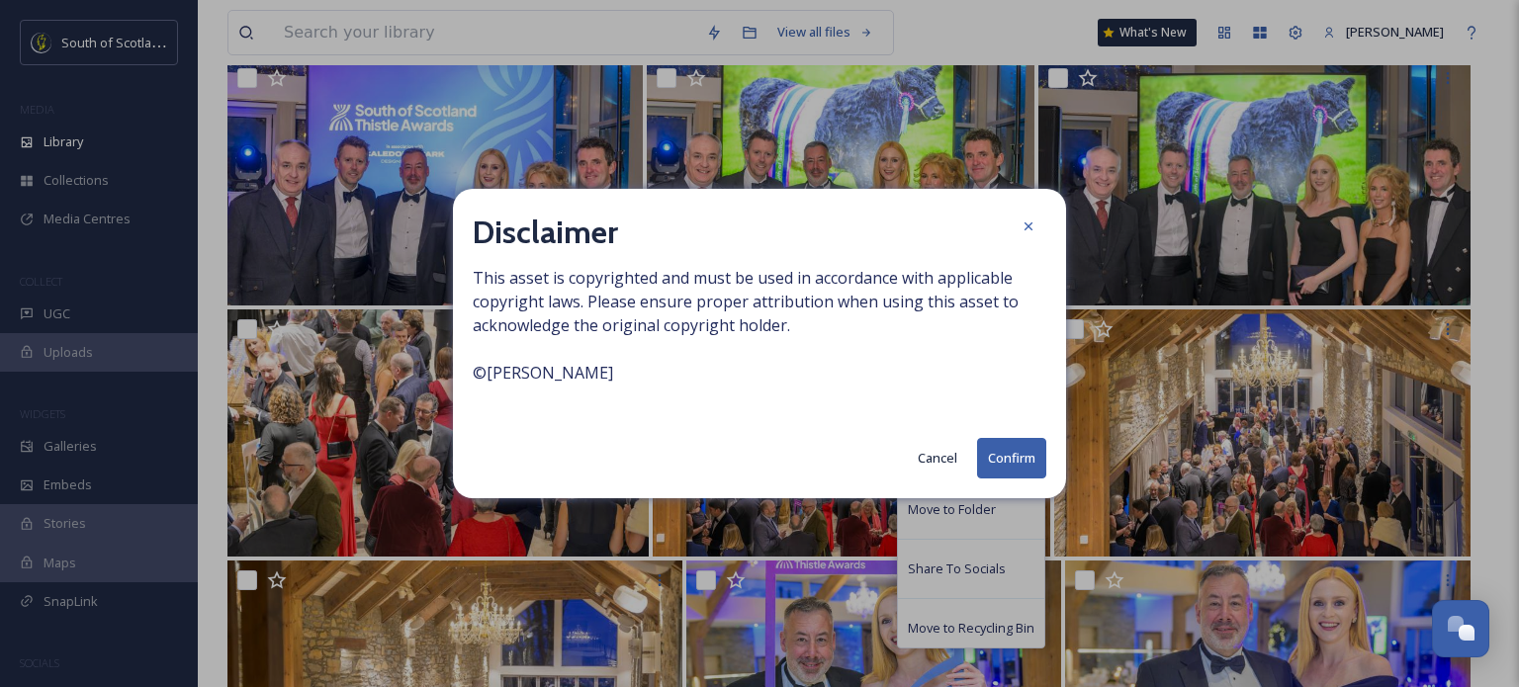
click at [1037, 462] on button "Confirm" at bounding box center [1011, 458] width 69 height 41
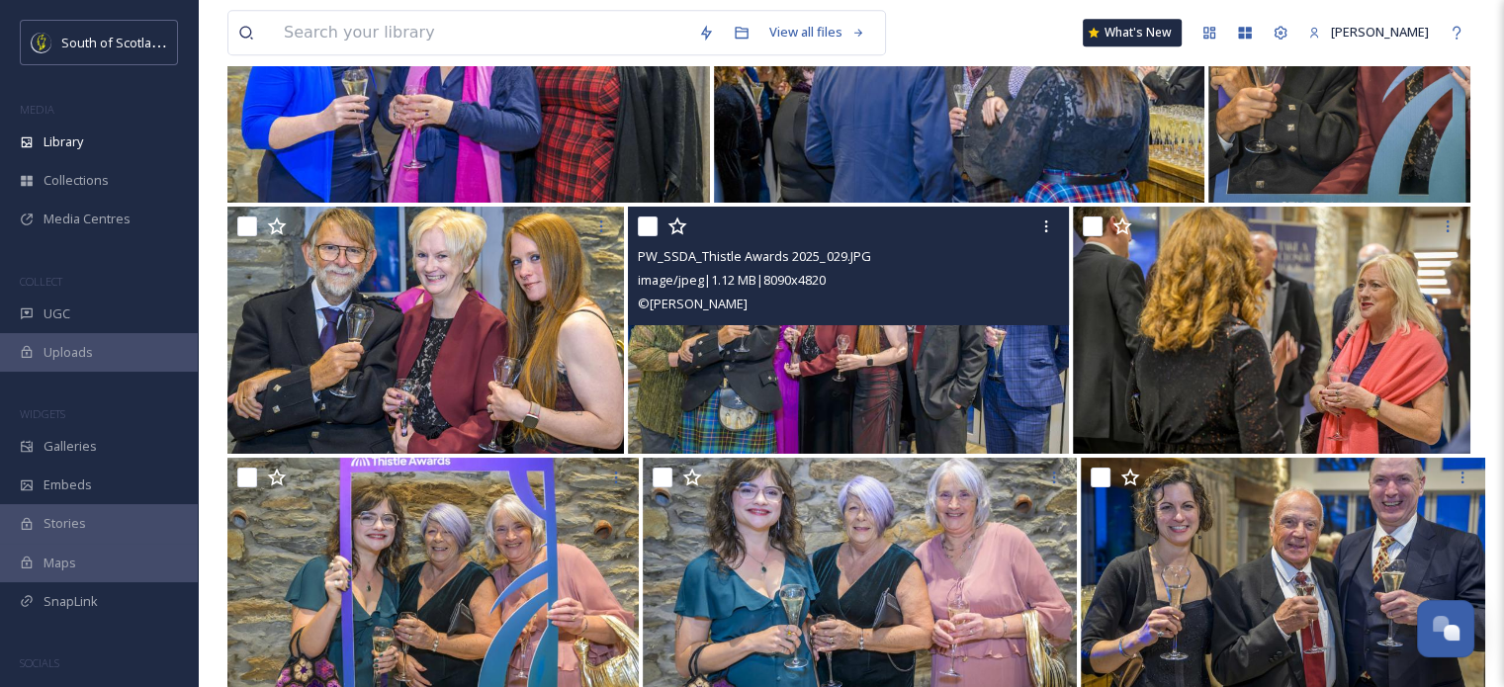
scroll to position [16415, 0]
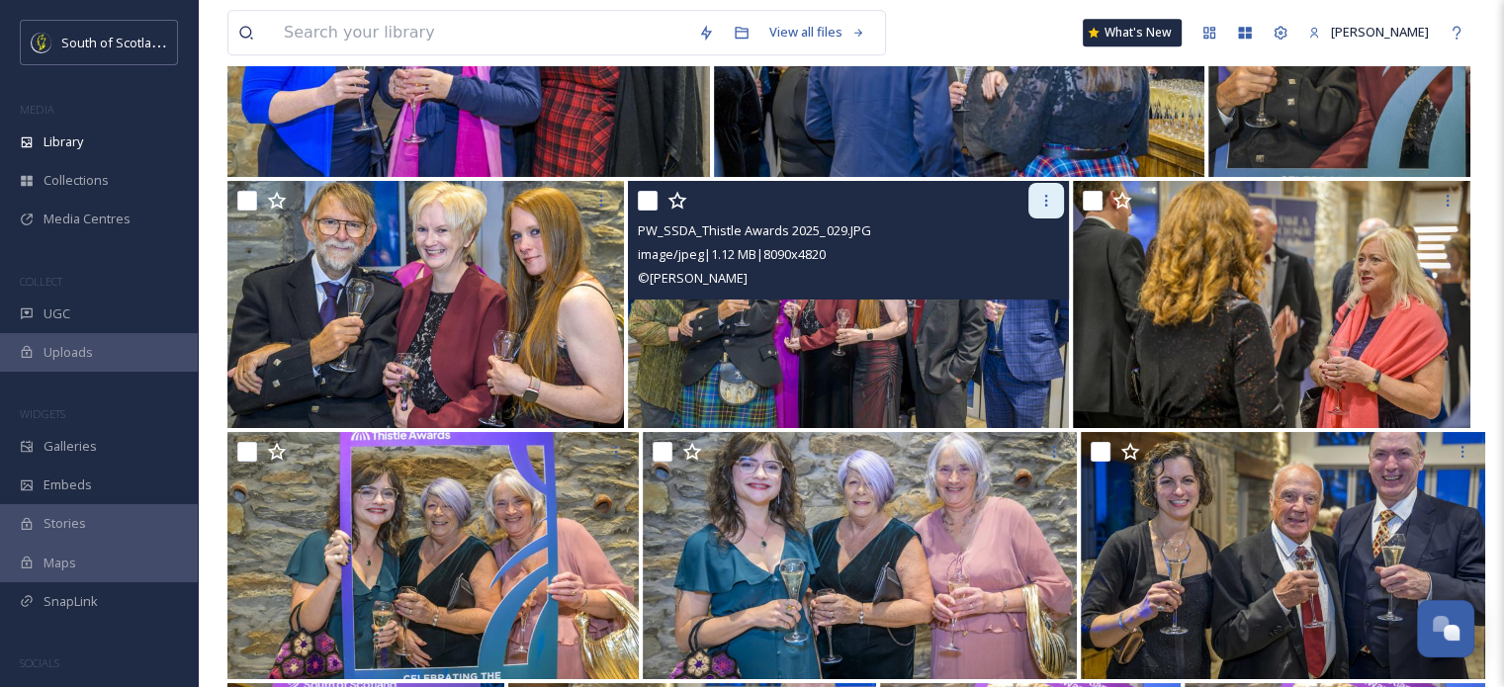
click at [1048, 204] on icon at bounding box center [1046, 201] width 16 height 16
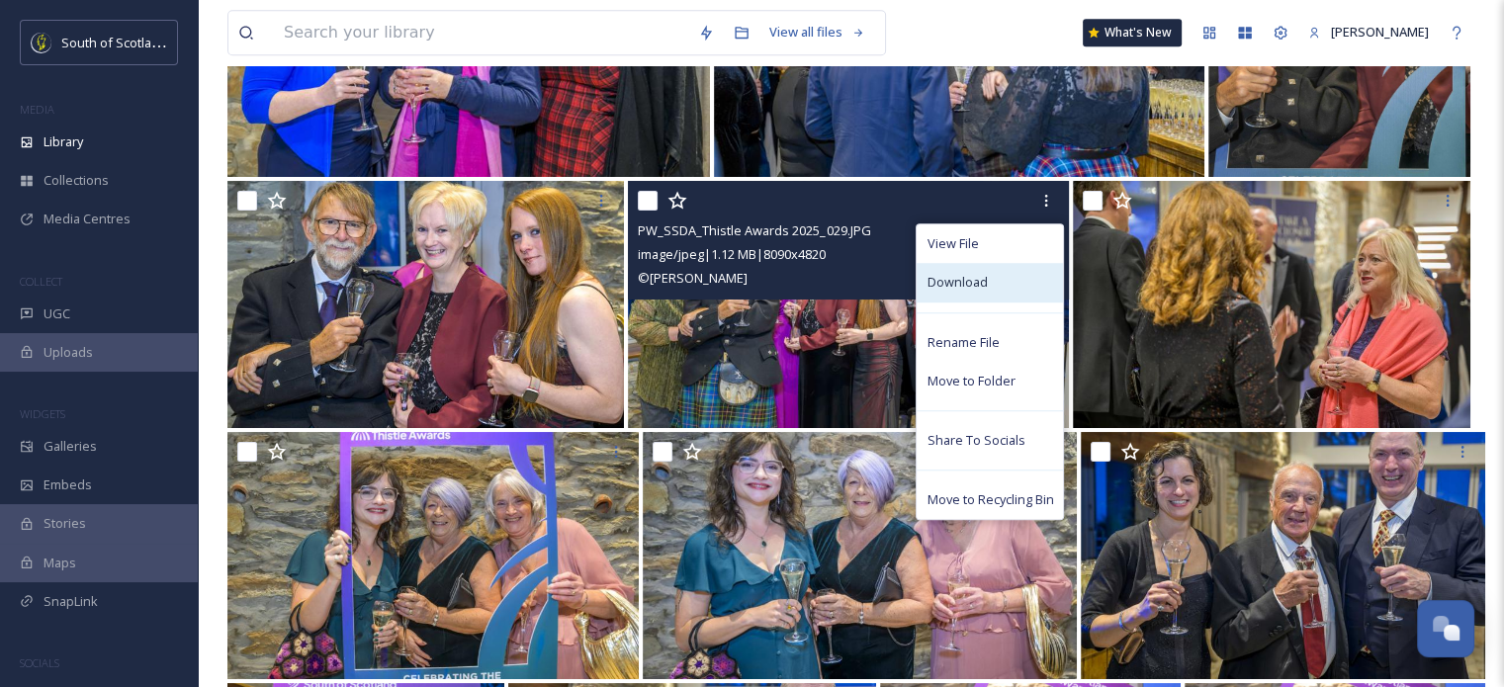
click at [969, 281] on span "Download" at bounding box center [957, 282] width 60 height 19
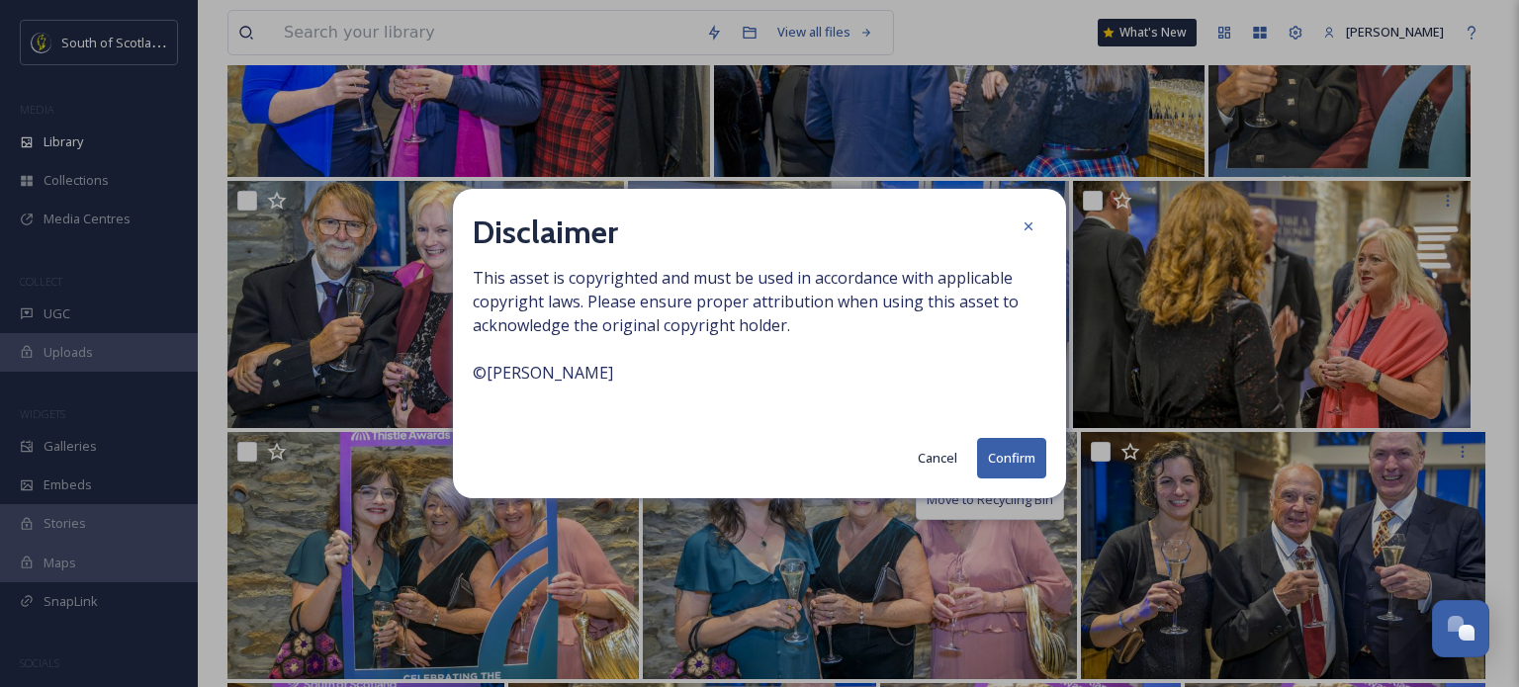
click at [1010, 466] on button "Confirm" at bounding box center [1011, 458] width 69 height 41
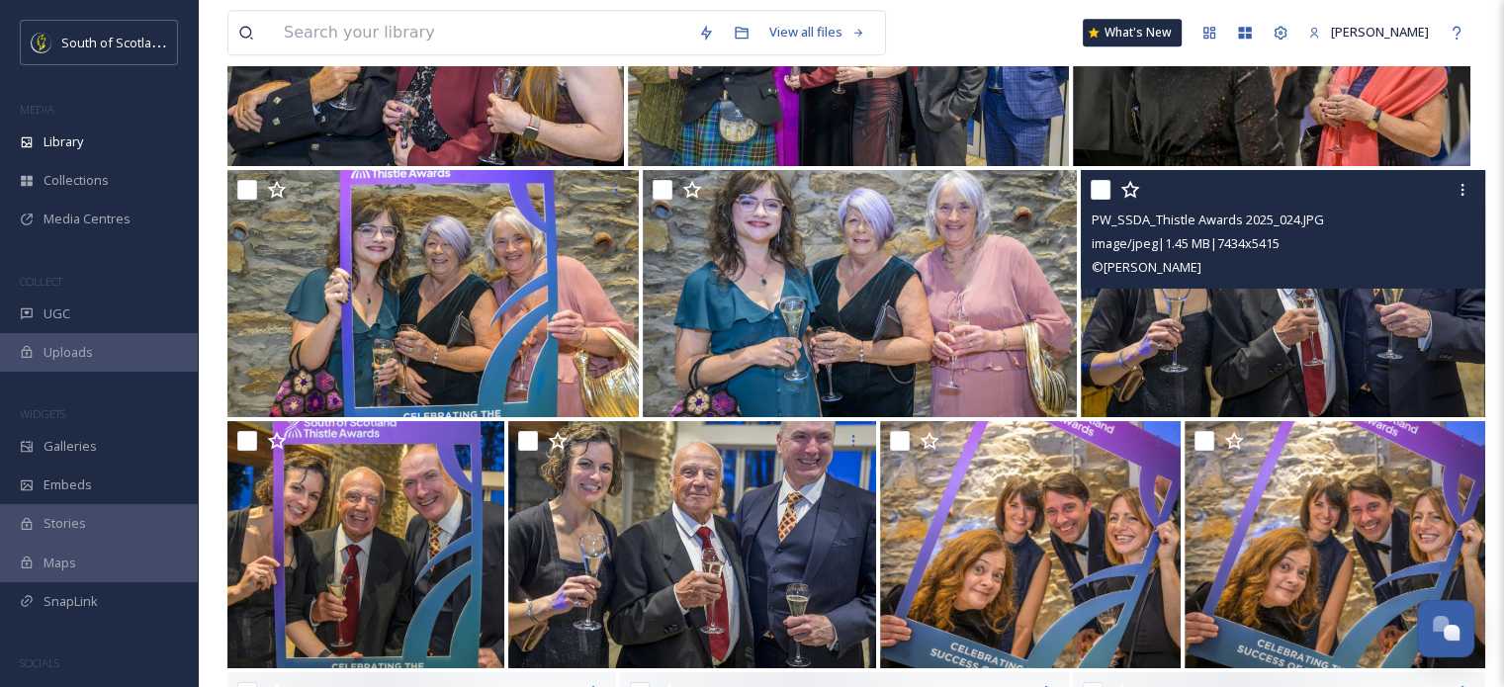
scroll to position [16712, 0]
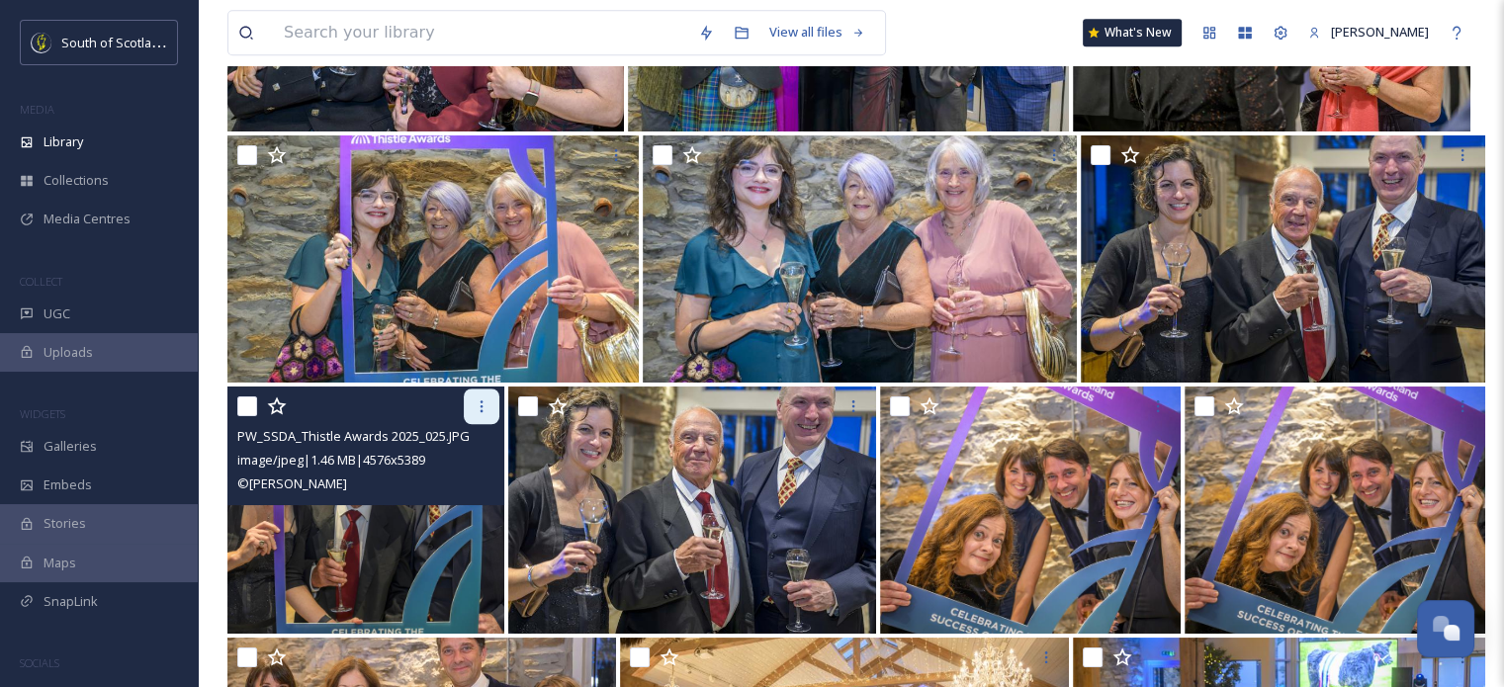
click at [492, 400] on div at bounding box center [482, 407] width 36 height 36
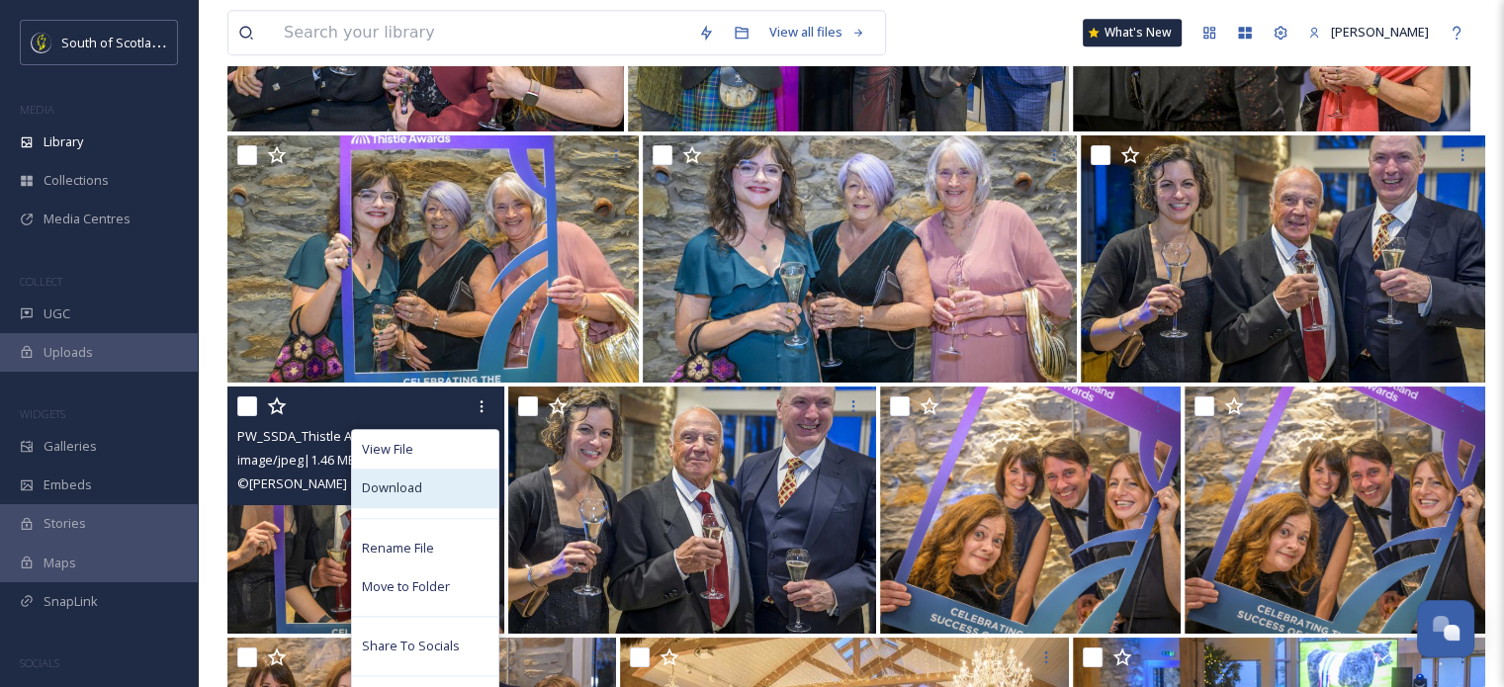
click at [435, 476] on div "Download" at bounding box center [425, 488] width 146 height 39
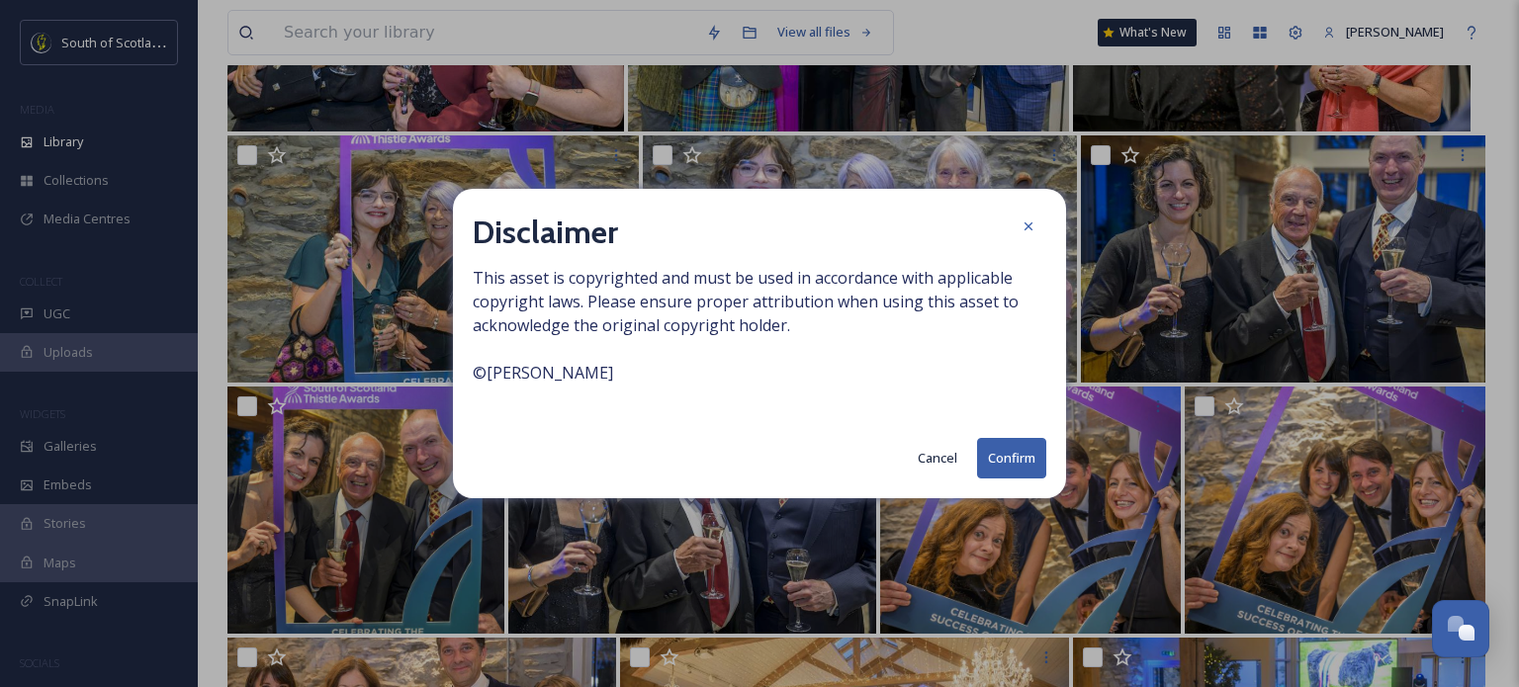
click at [1013, 462] on button "Confirm" at bounding box center [1011, 458] width 69 height 41
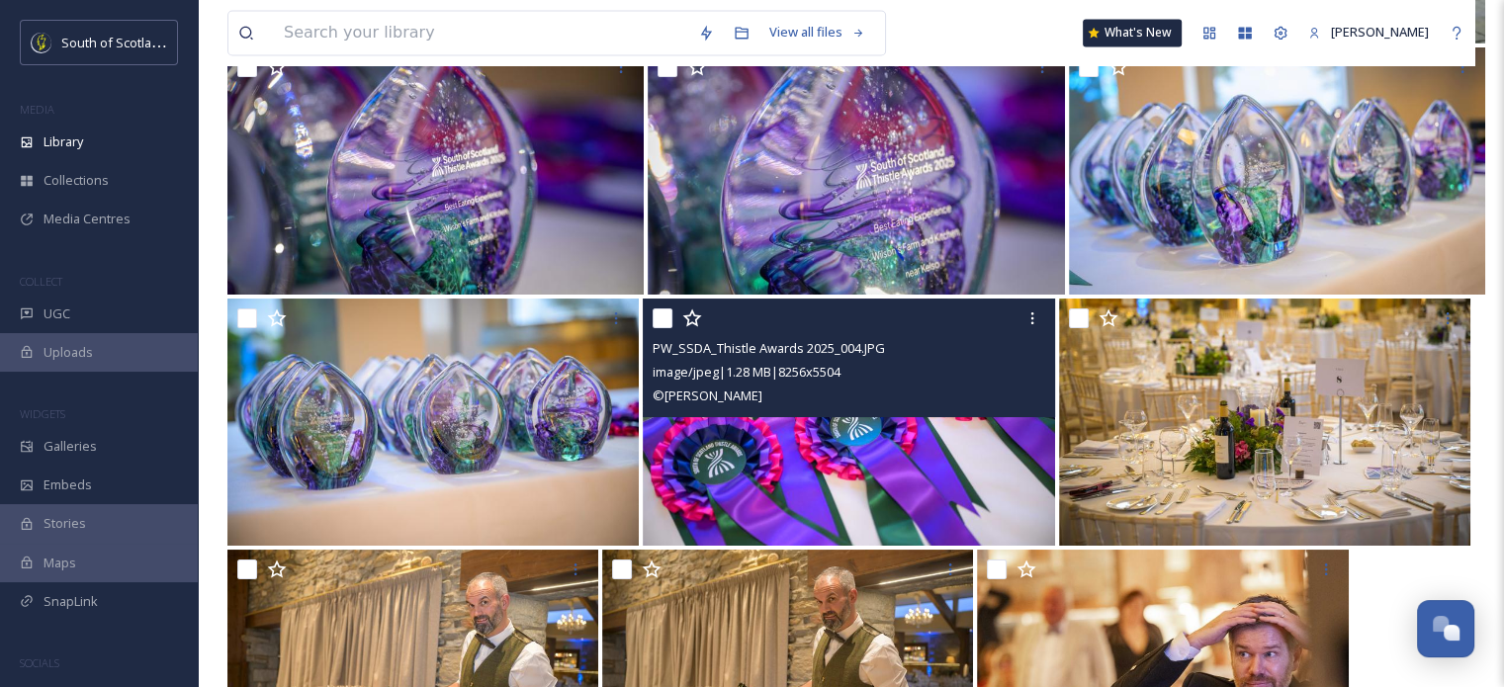
scroll to position [18444, 0]
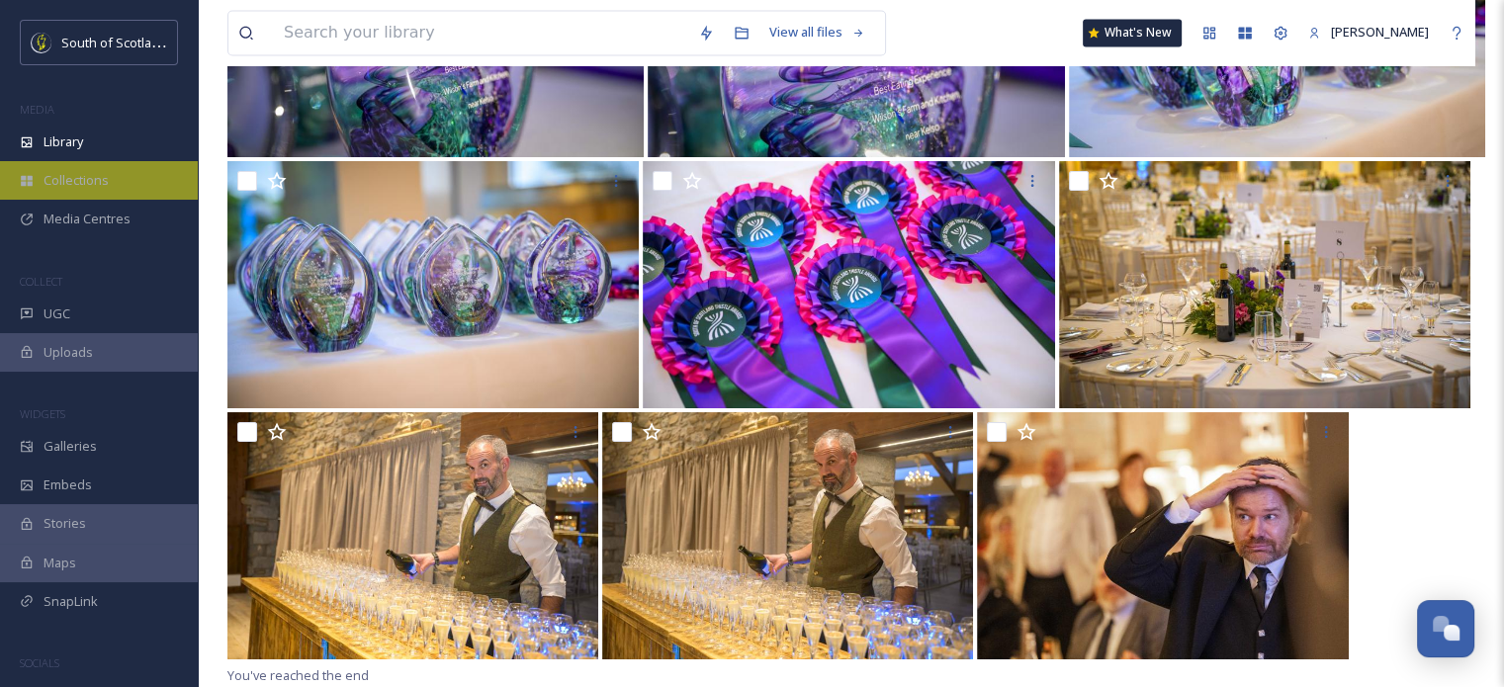
click at [85, 176] on span "Collections" at bounding box center [76, 180] width 65 height 19
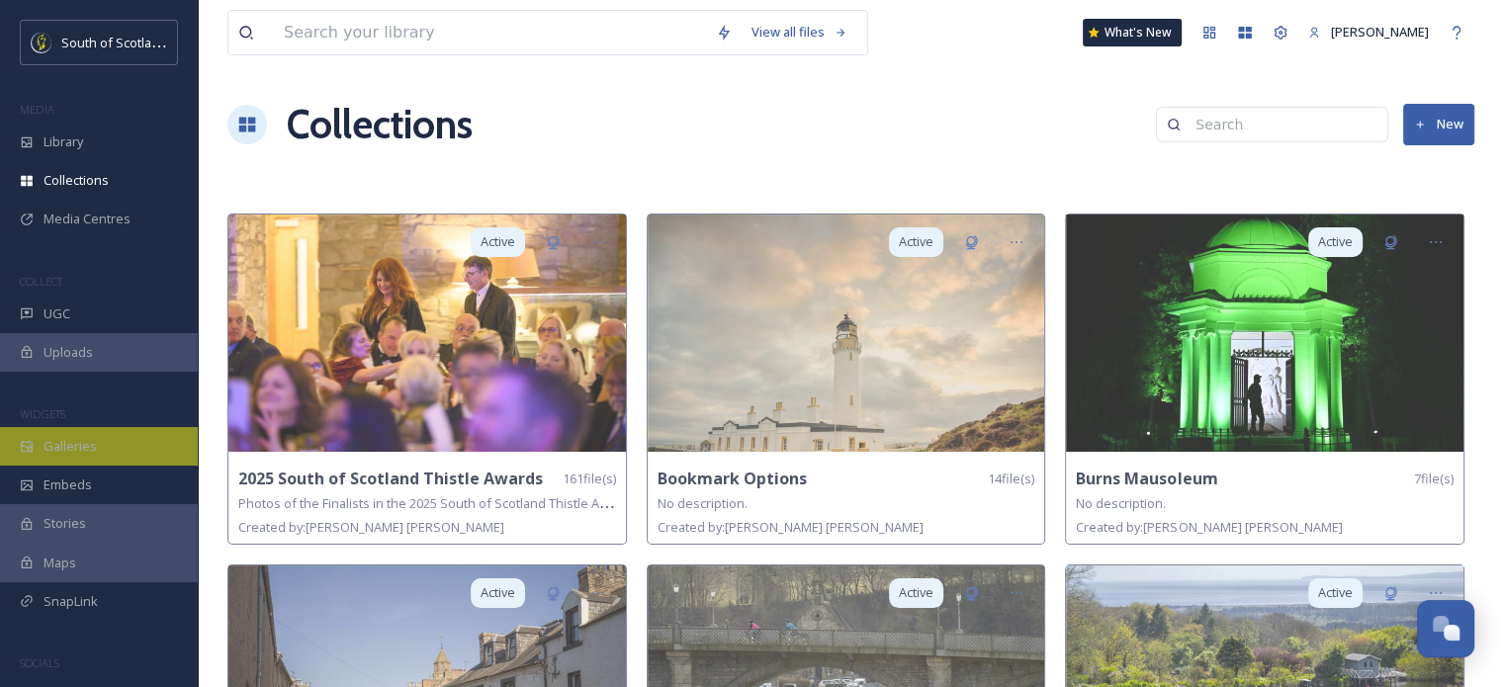
click at [107, 450] on div "Galleries" at bounding box center [99, 446] width 198 height 39
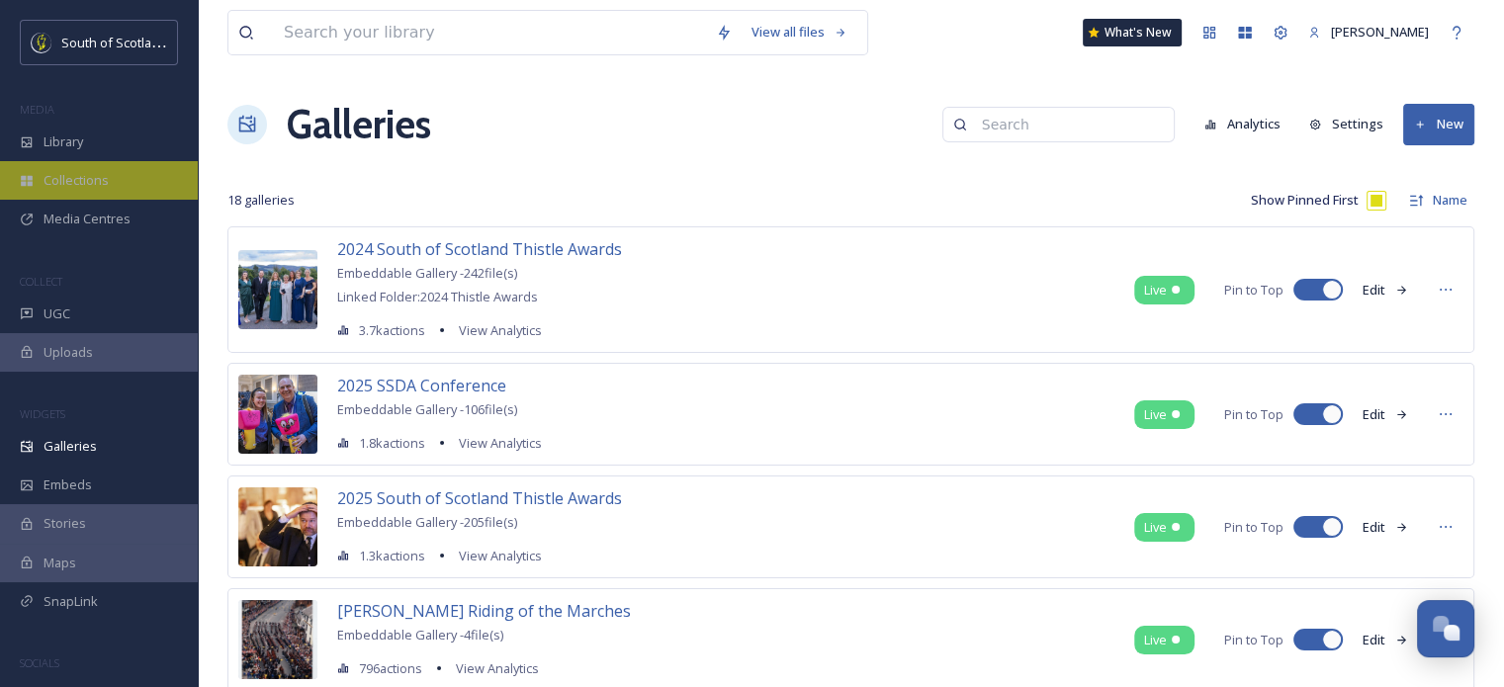
click at [61, 177] on span "Collections" at bounding box center [76, 180] width 65 height 19
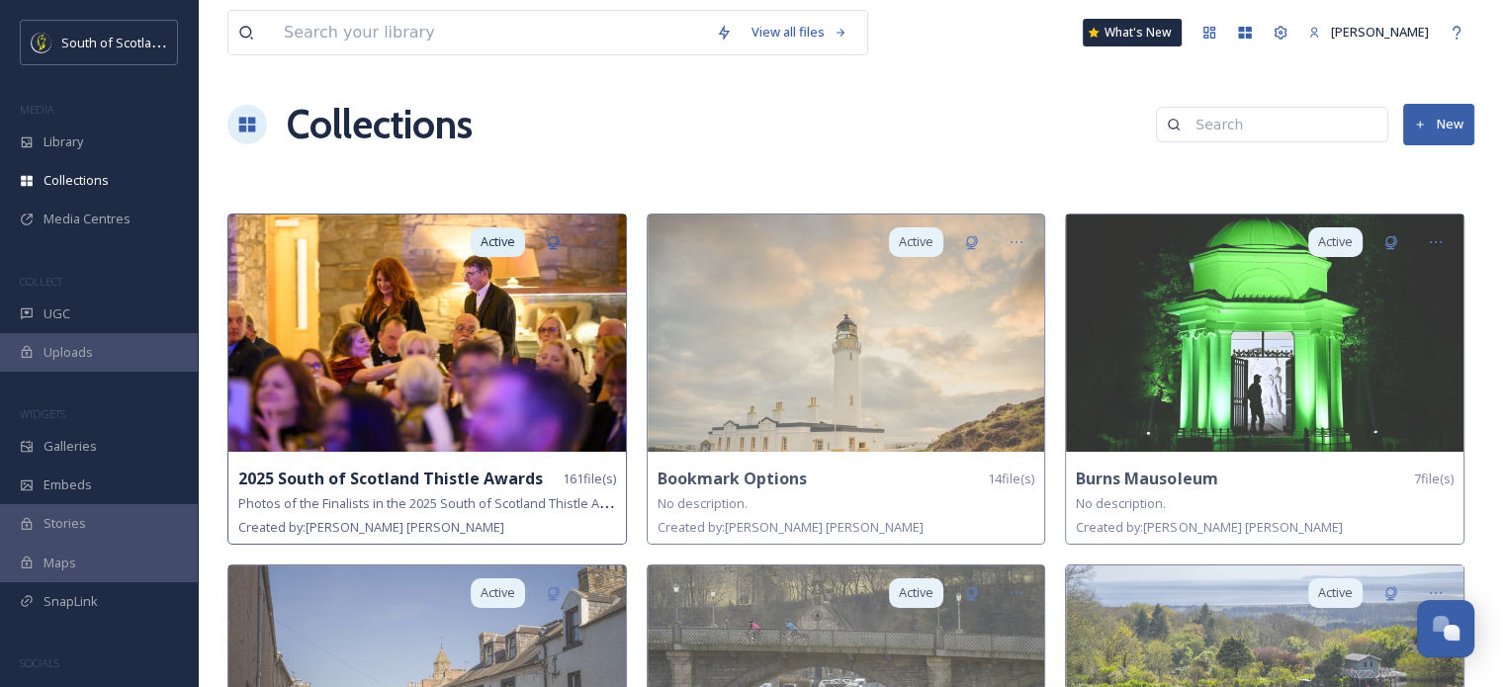
click at [579, 485] on span "161 file(s)" at bounding box center [589, 479] width 53 height 19
click at [593, 237] on icon at bounding box center [598, 242] width 16 height 16
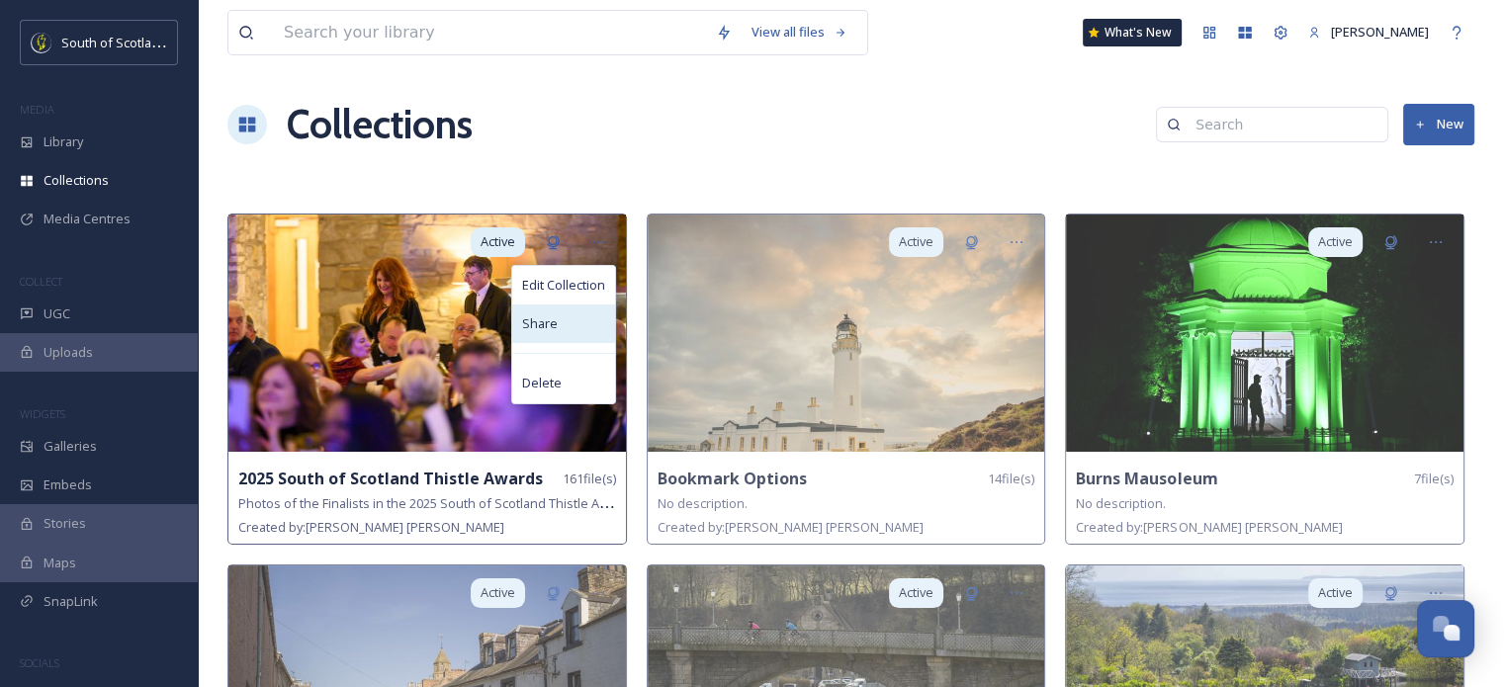
click at [554, 315] on span "Share" at bounding box center [540, 323] width 36 height 19
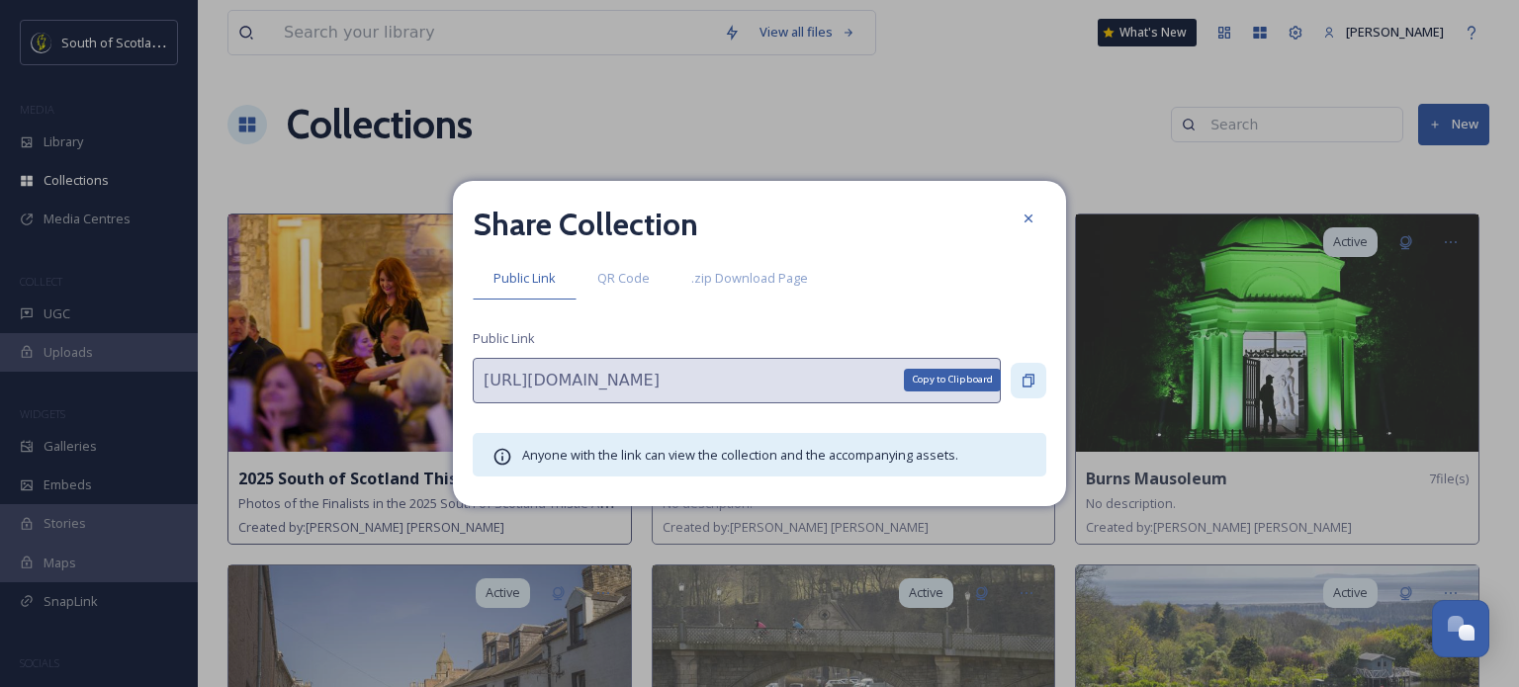
click at [1023, 380] on icon at bounding box center [1028, 380] width 12 height 13
click at [1026, 220] on icon at bounding box center [1029, 219] width 16 height 16
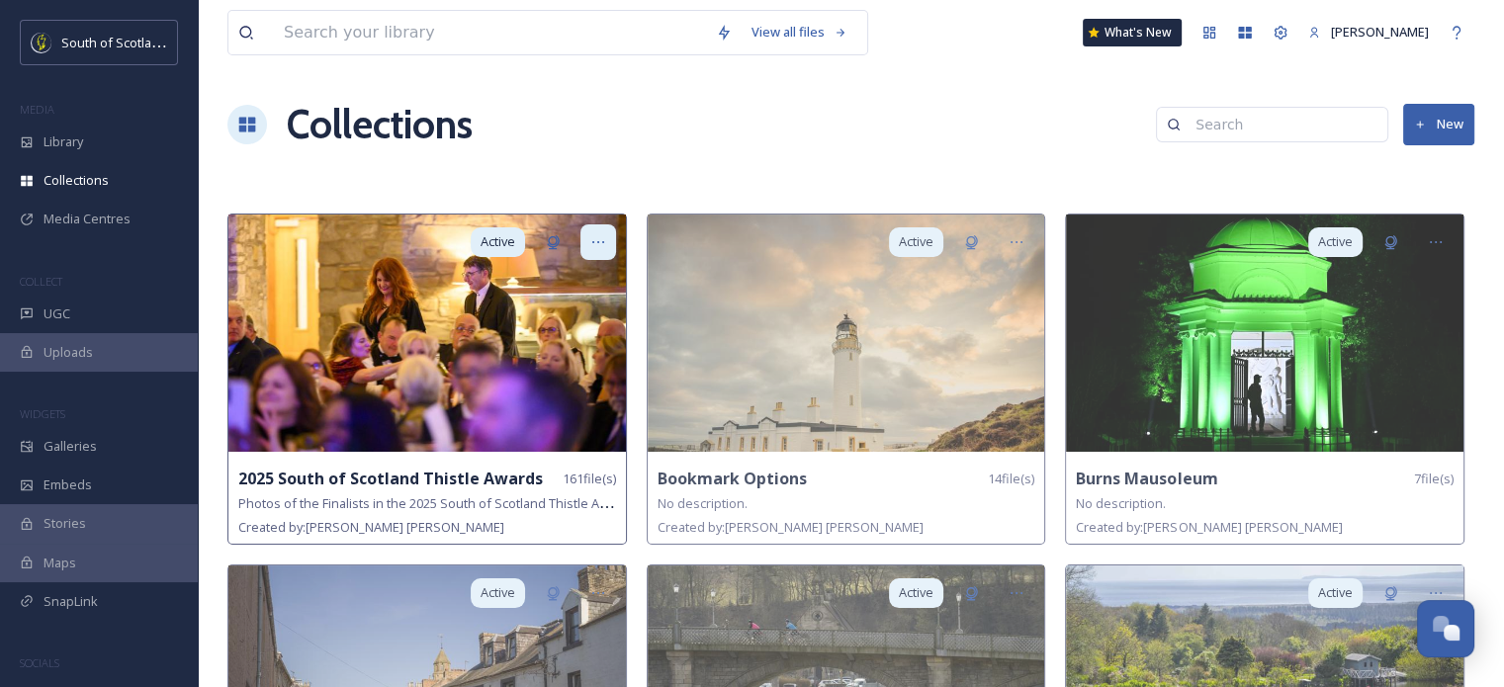
click at [590, 243] on icon at bounding box center [598, 242] width 16 height 16
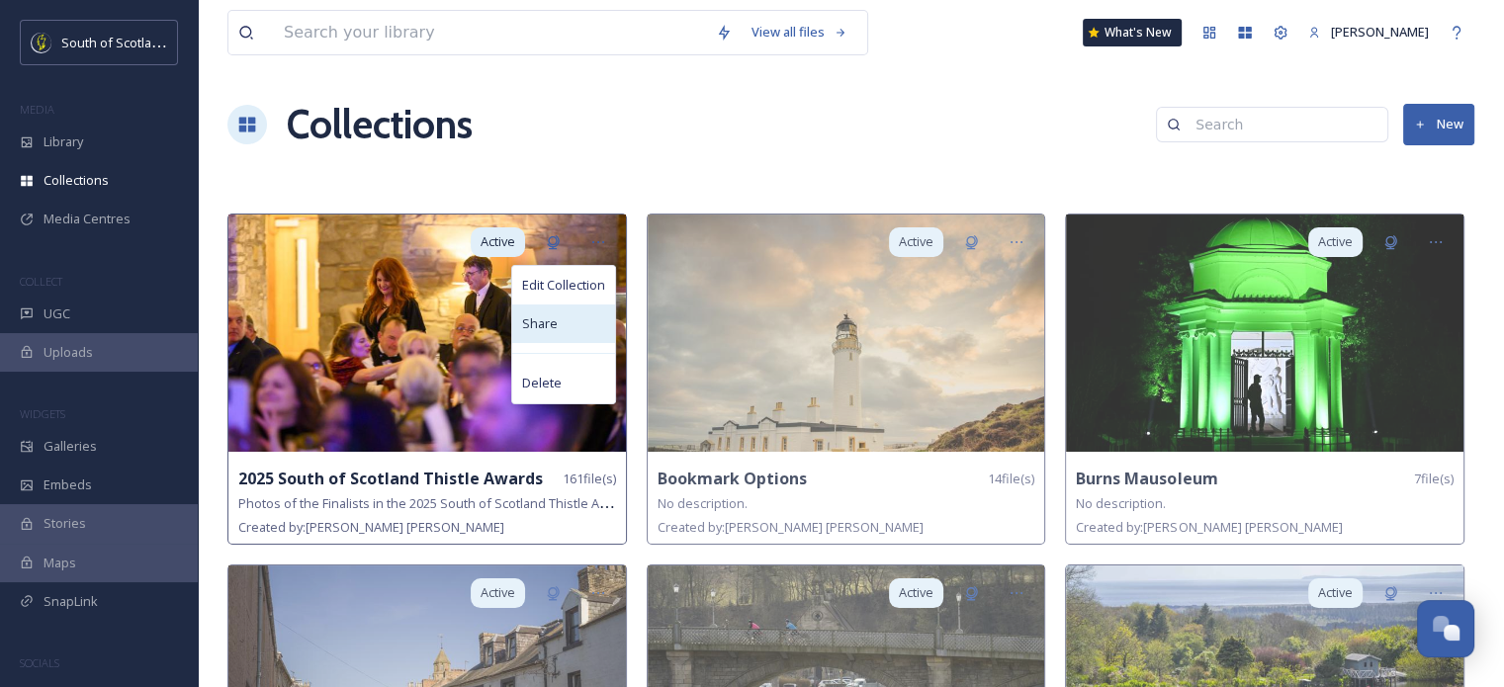
click at [555, 310] on div "Share" at bounding box center [563, 324] width 103 height 39
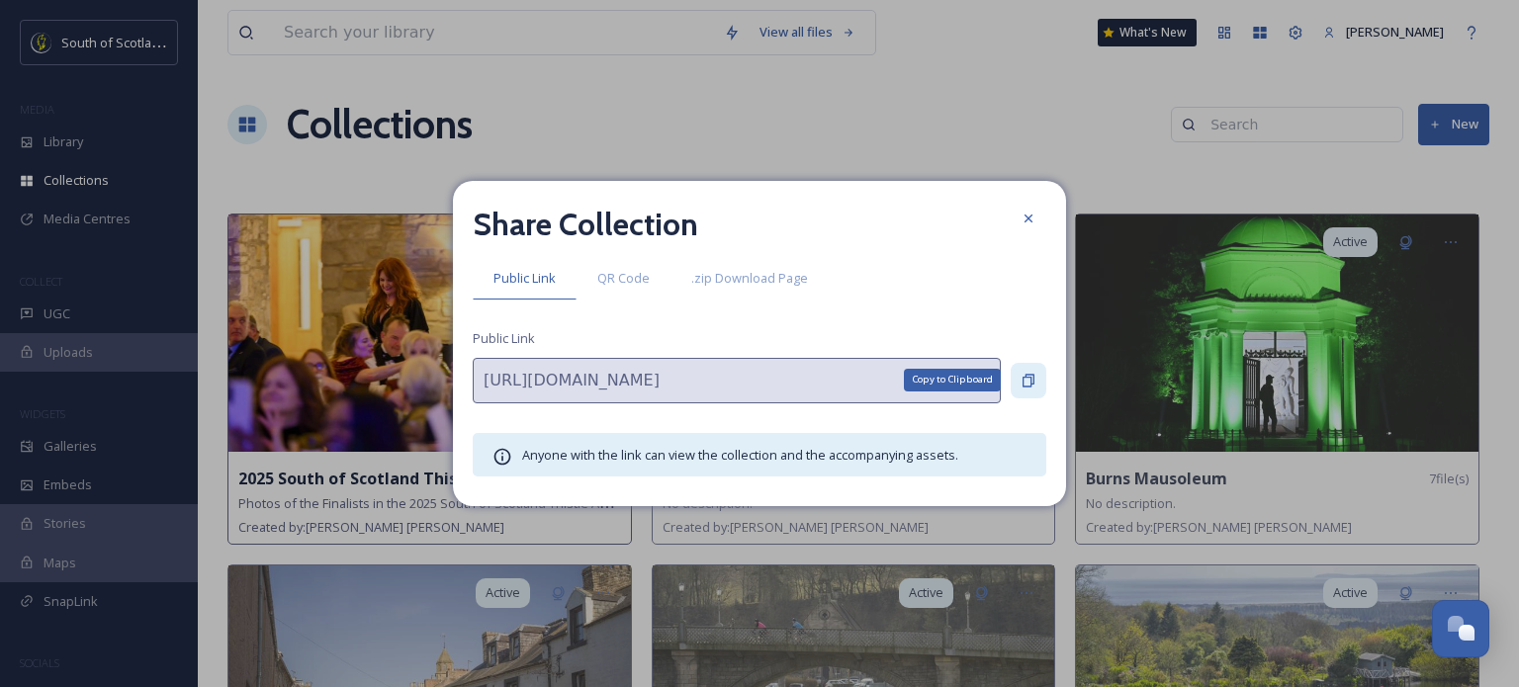
click at [1036, 374] on div "Copy to Clipboard" at bounding box center [1029, 381] width 36 height 36
click at [1024, 216] on icon at bounding box center [1029, 219] width 16 height 16
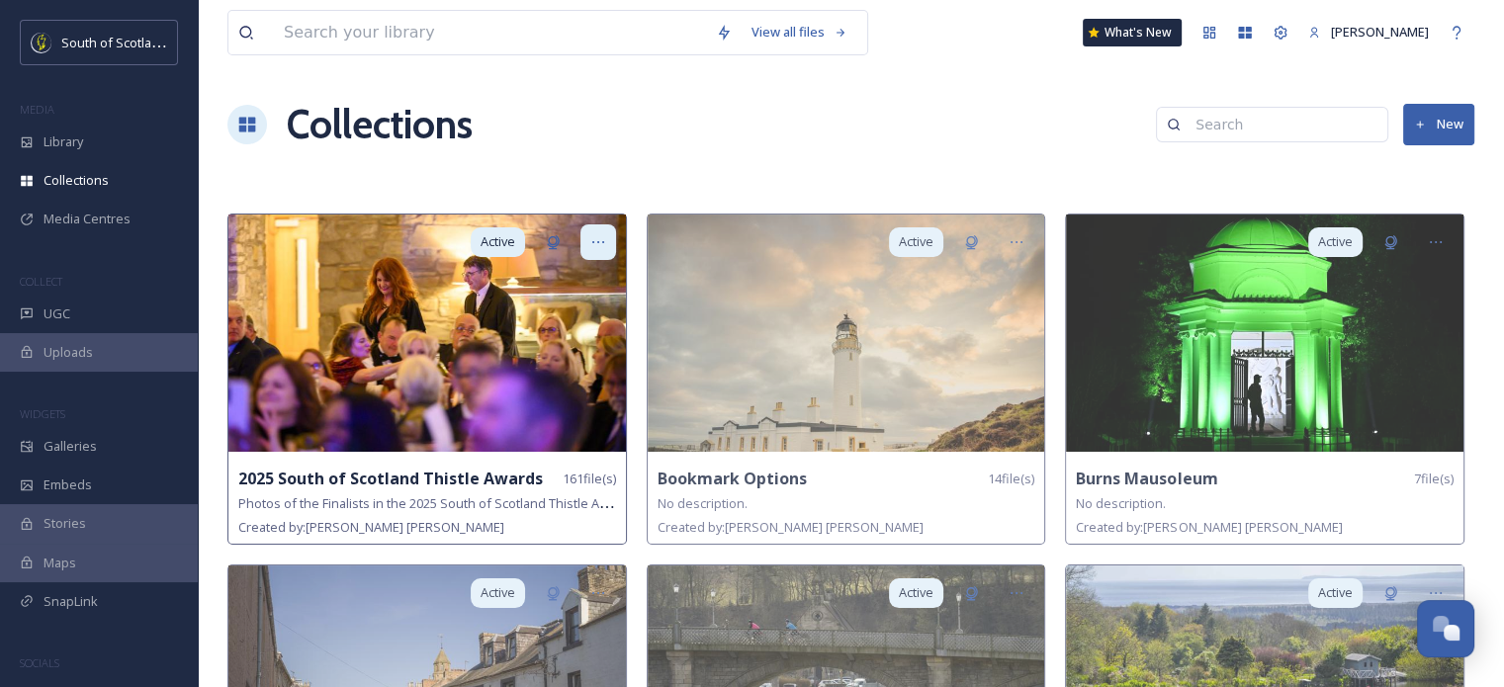
click at [602, 235] on icon at bounding box center [598, 242] width 16 height 16
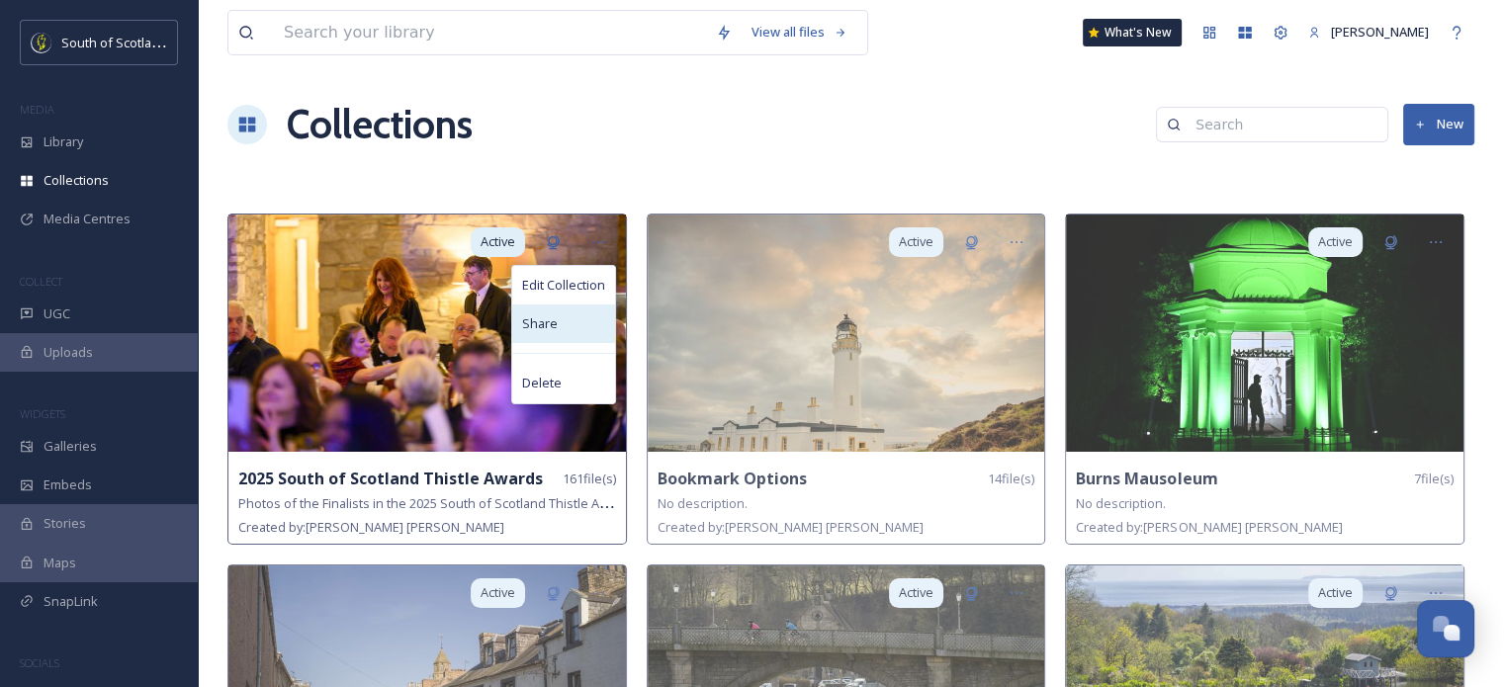
click at [542, 341] on div "Share" at bounding box center [563, 324] width 103 height 39
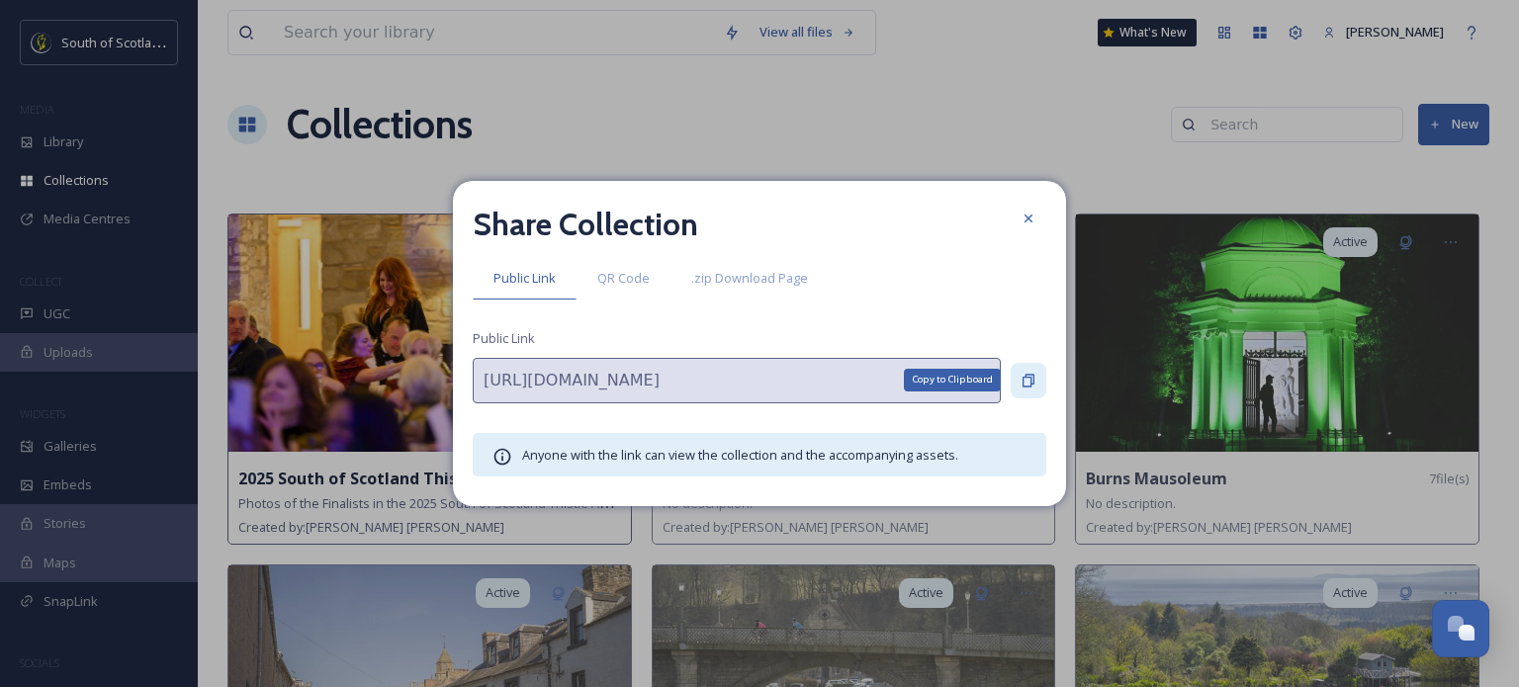
click at [1021, 371] on div "Copy to Clipboard" at bounding box center [1029, 381] width 36 height 36
